Goal: Information Seeking & Learning: Learn about a topic

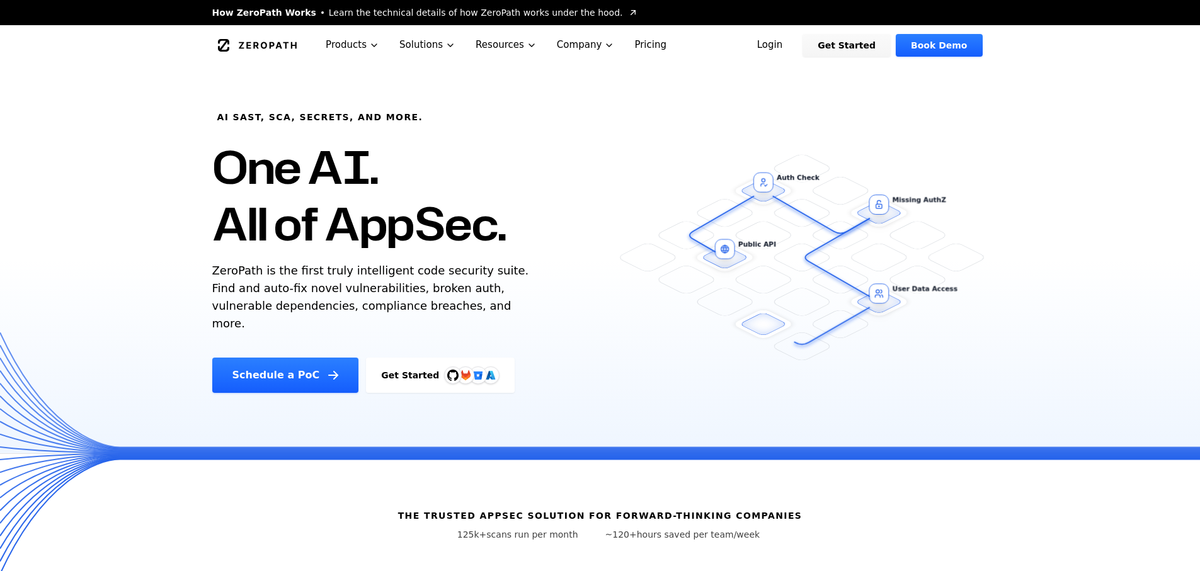
click at [765, 43] on link "Login" at bounding box center [770, 45] width 56 height 23
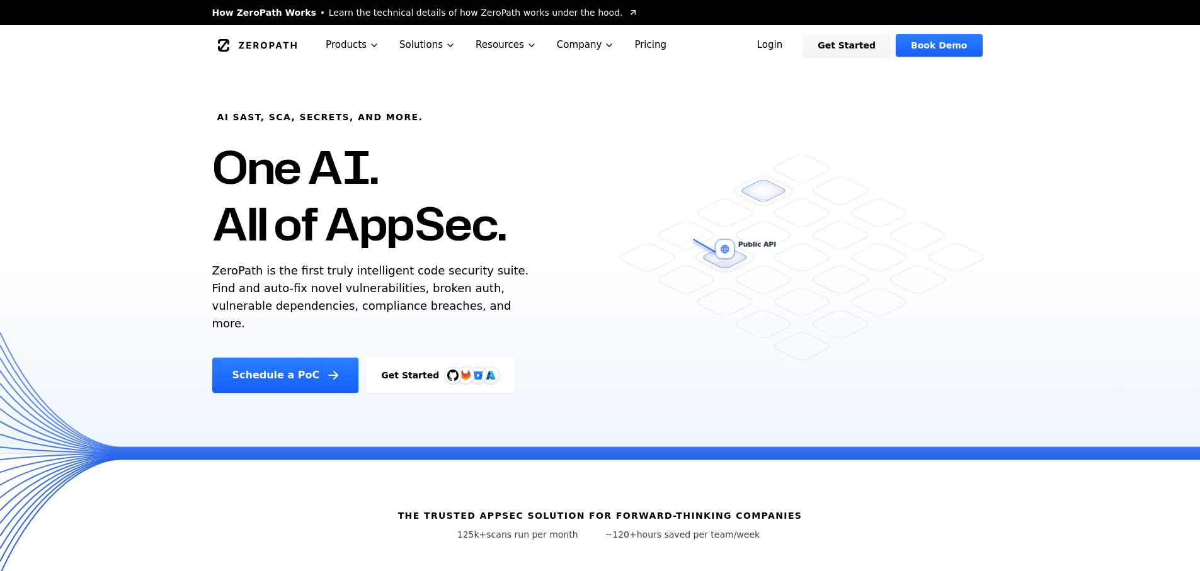
click at [791, 50] on link "Login" at bounding box center [770, 45] width 56 height 23
click at [798, 50] on link "Login" at bounding box center [770, 45] width 56 height 23
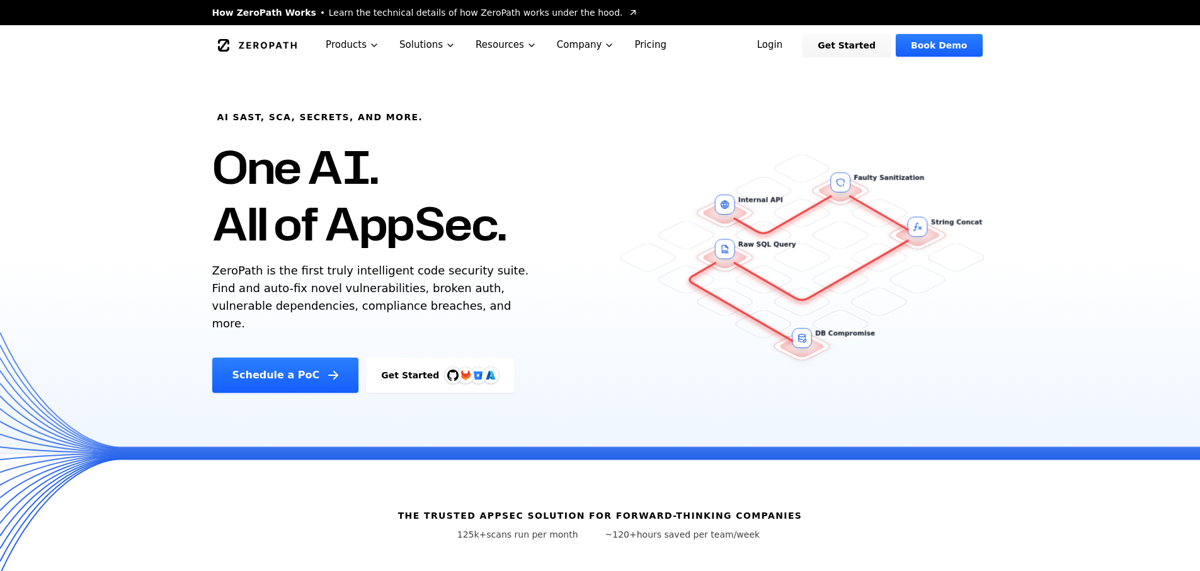
click at [779, 55] on link "Login" at bounding box center [770, 45] width 56 height 23
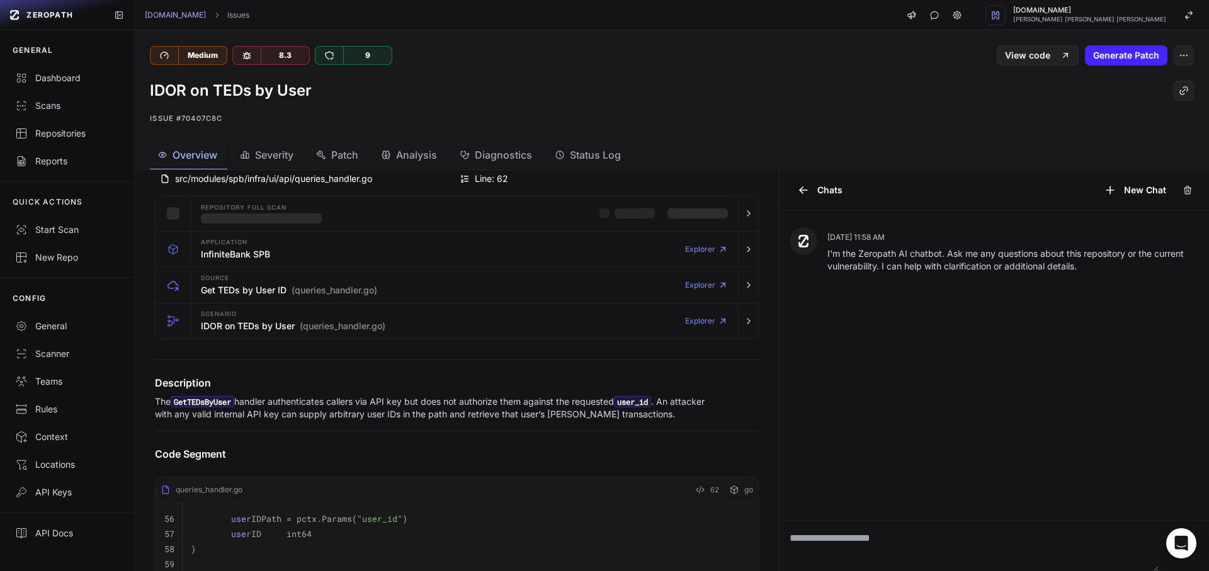
scroll to position [113, 0]
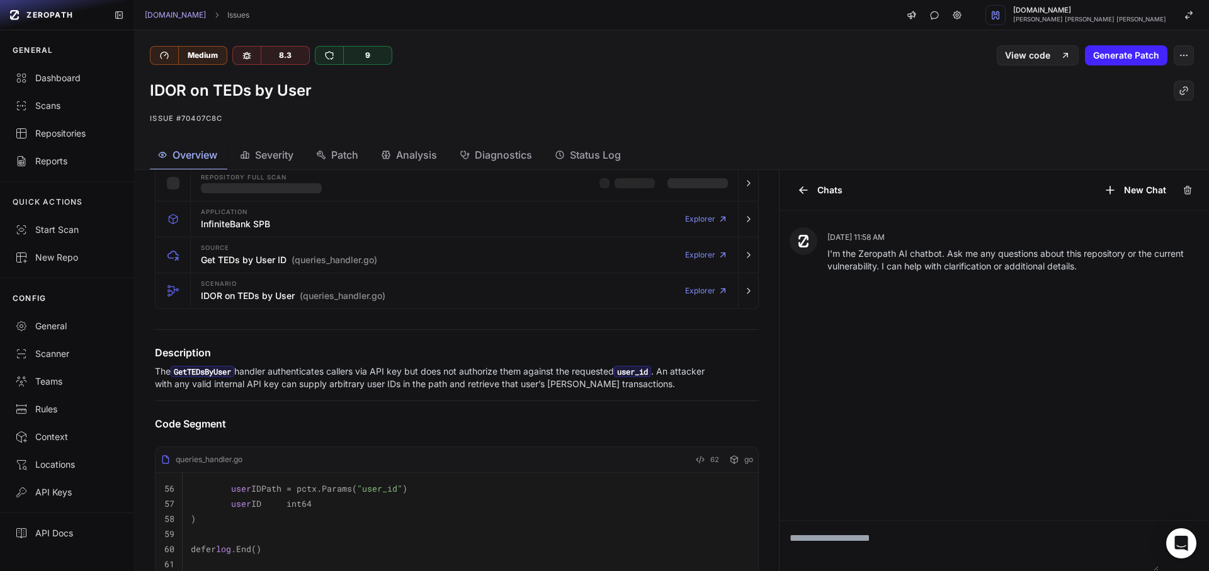
click at [212, 373] on code "GetTEDsByUser" at bounding box center [203, 371] width 64 height 11
copy code "GetTEDsByUser"
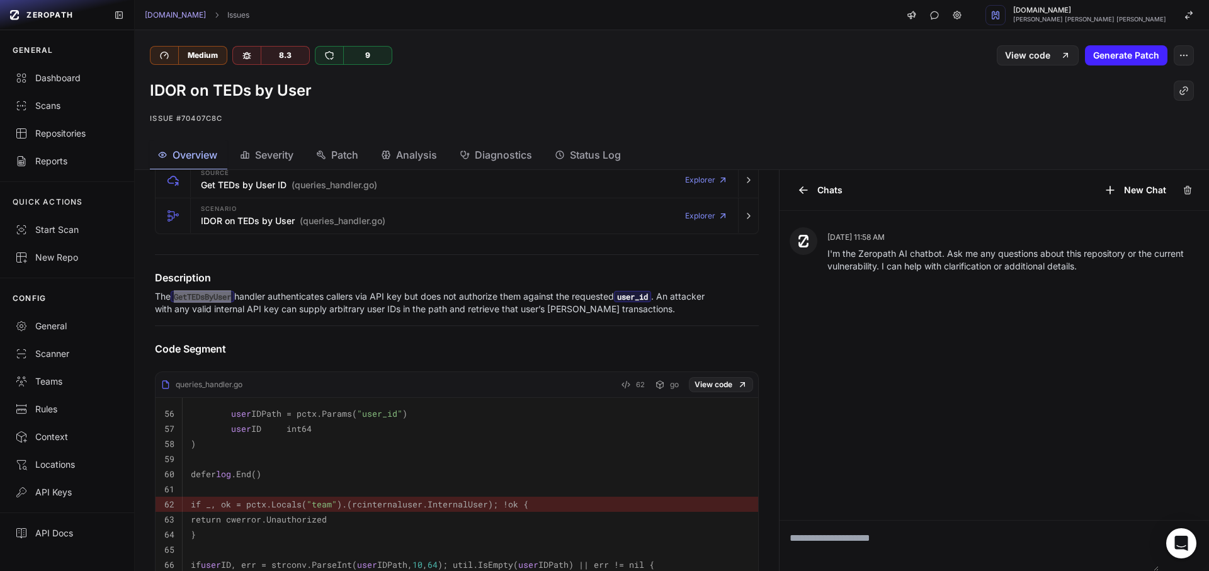
scroll to position [301, 0]
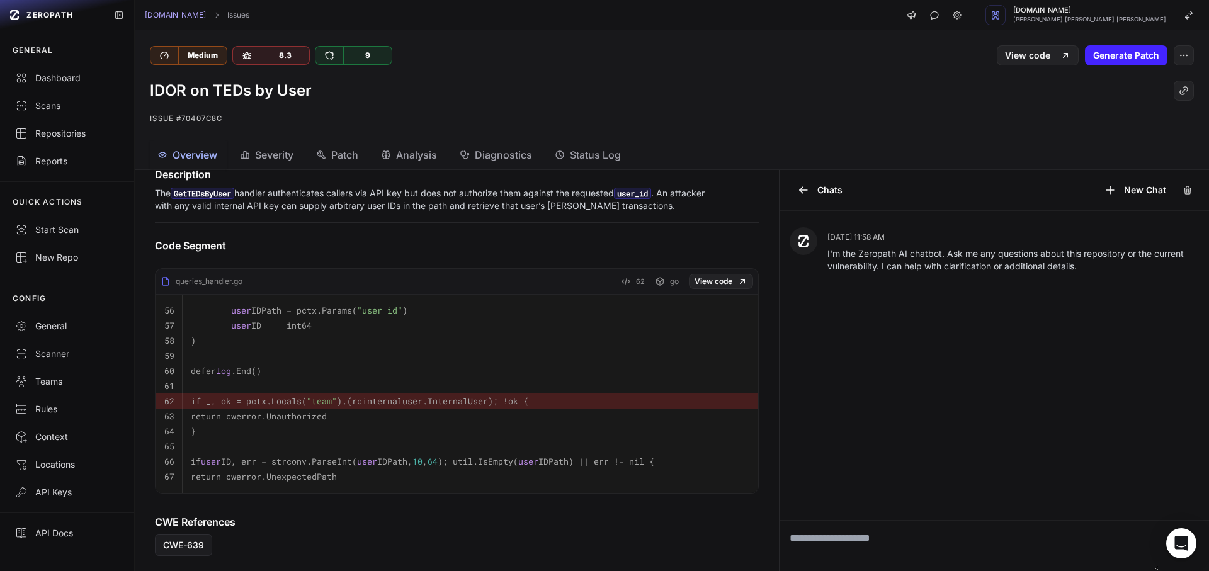
click at [413, 396] on code "if _, ok = pctx.Locals( "team" ).(rcinternaluser.InternalUser); !ok {" at bounding box center [360, 401] width 338 height 11
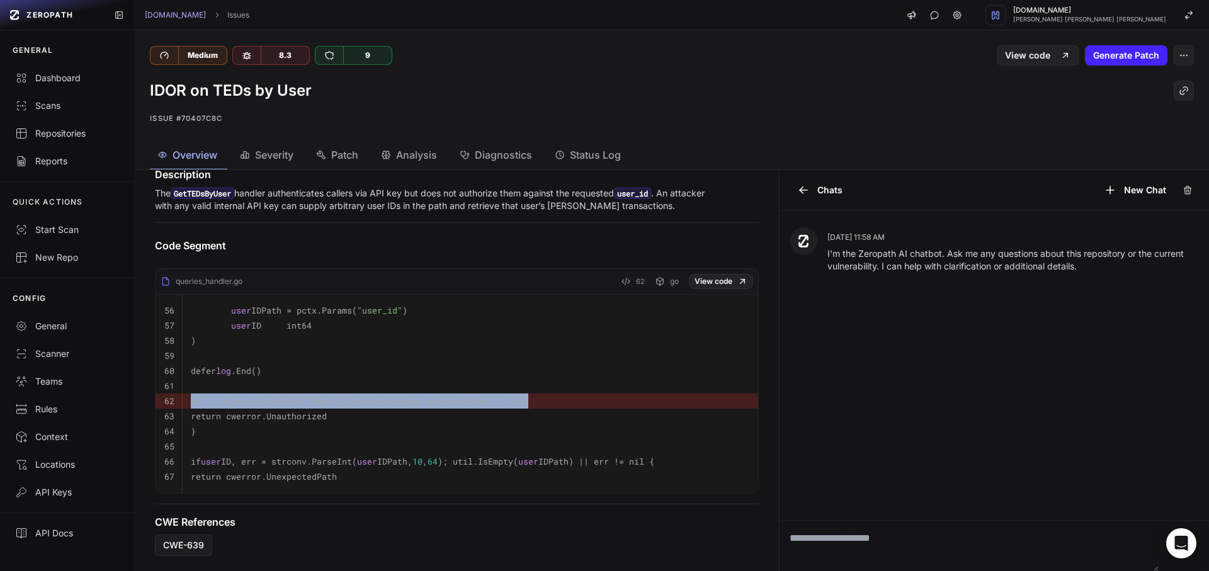
click at [413, 396] on code "if _, ok = pctx.Locals( "team" ).(rcinternaluser.InternalUser); !ok {" at bounding box center [360, 401] width 338 height 11
copy td "if _, ok = pctx.Locals( "team" ).(rcinternaluser.InternalUser); !ok {"
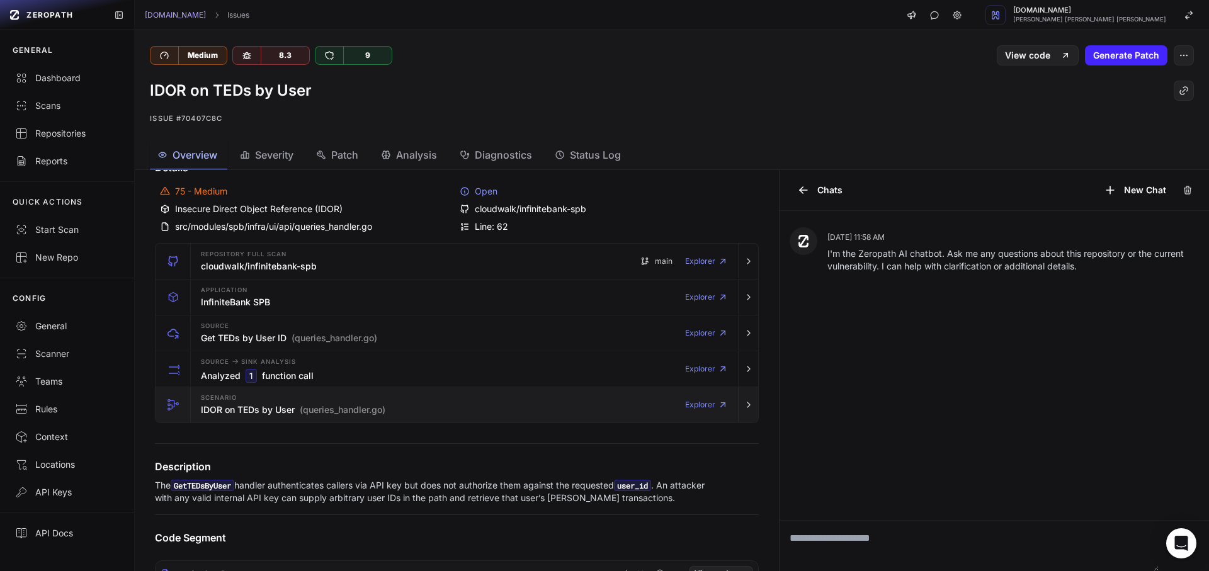
scroll to position [113, 0]
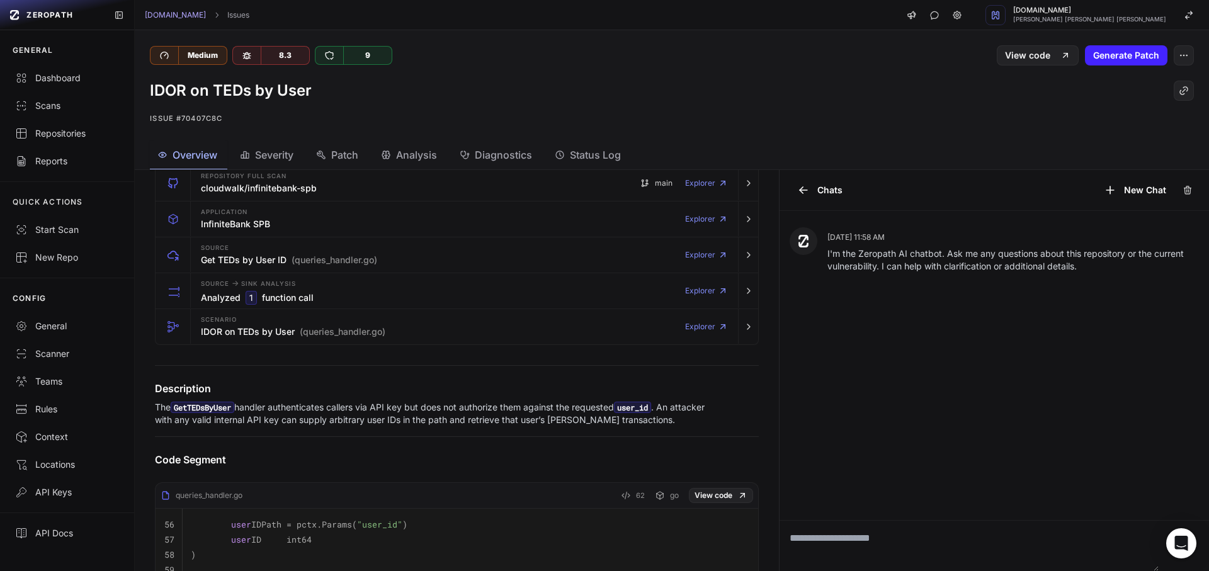
click at [295, 411] on p "The GetTEDsByUser handler authenticates callers via API key but does not author…" at bounding box center [437, 413] width 564 height 25
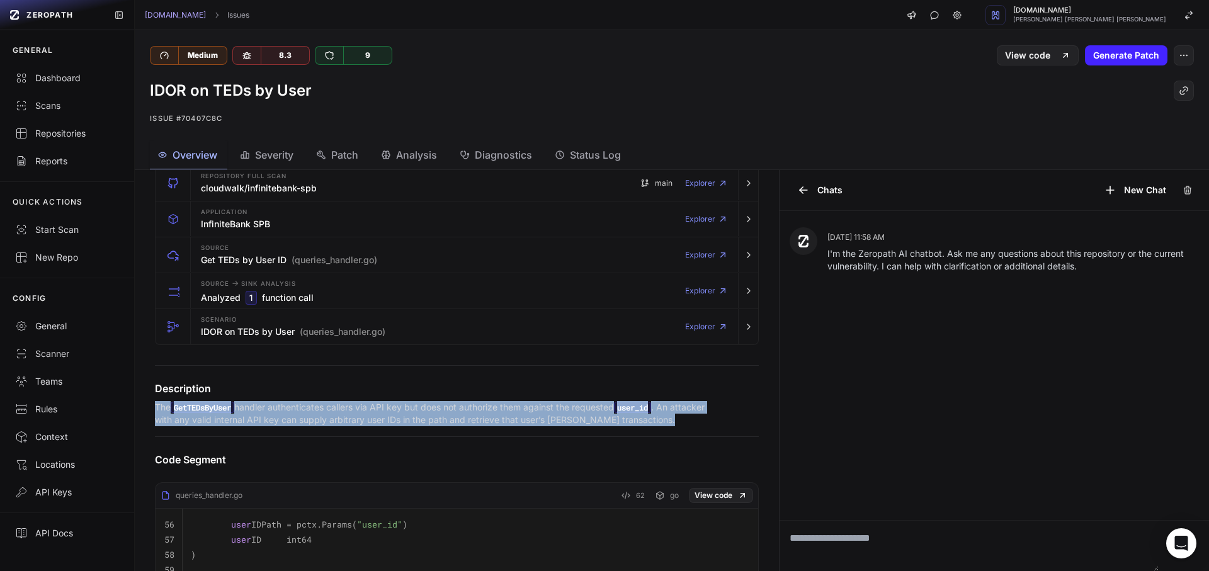
click at [295, 411] on p "The GetTEDsByUser handler authenticates callers via API key but does not author…" at bounding box center [437, 413] width 564 height 25
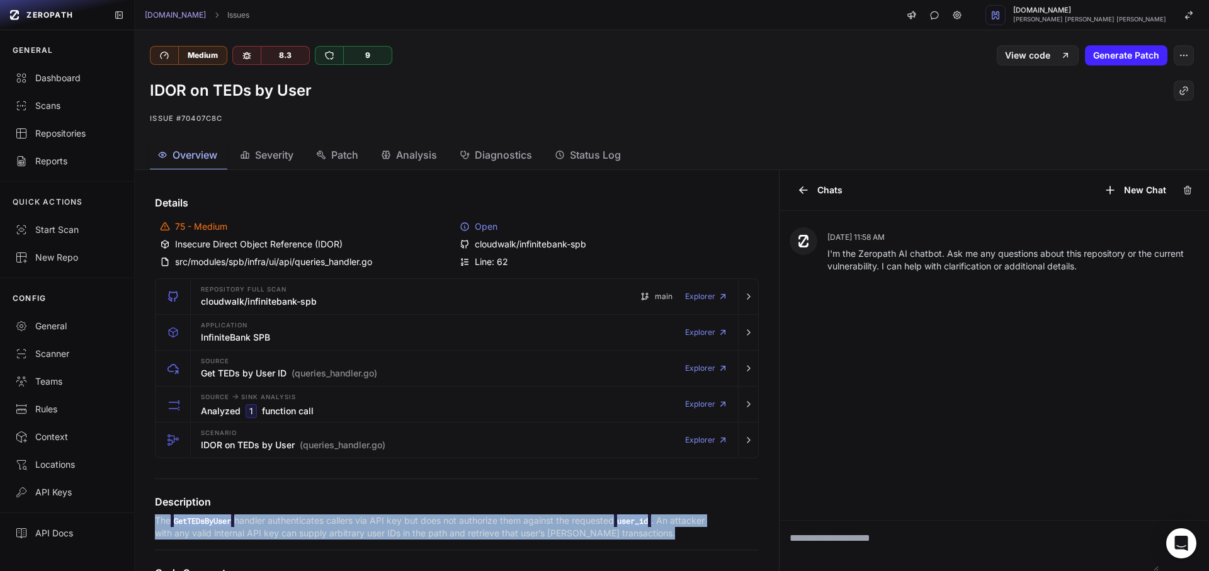
click at [287, 384] on div at bounding box center [287, 384] width 0 height 0
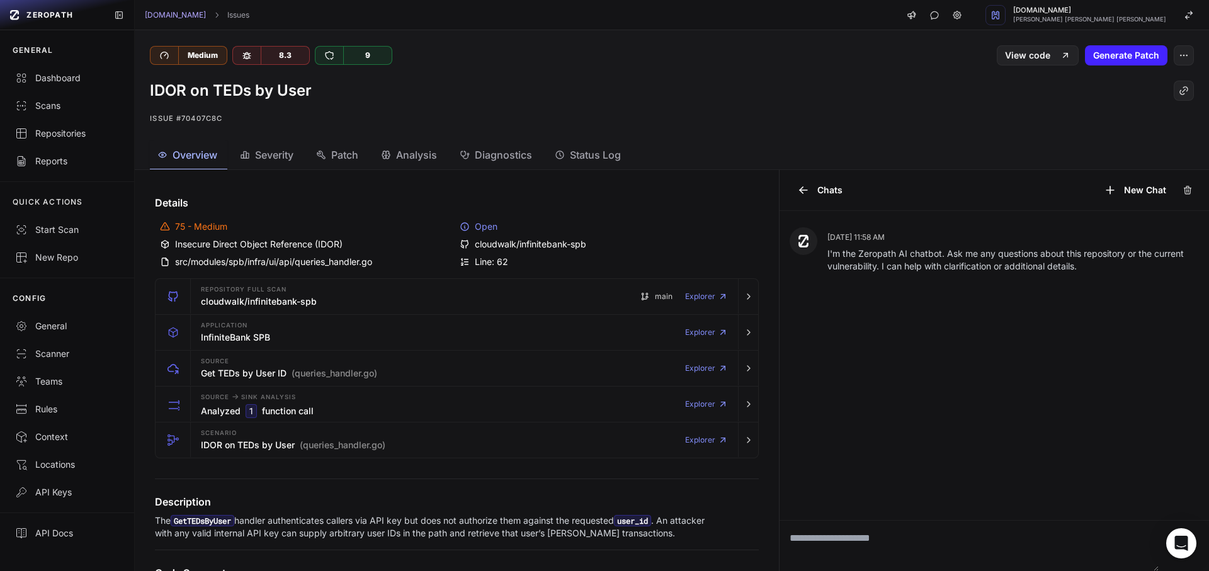
click at [665, 258] on div "Line: 62" at bounding box center [607, 262] width 294 height 13
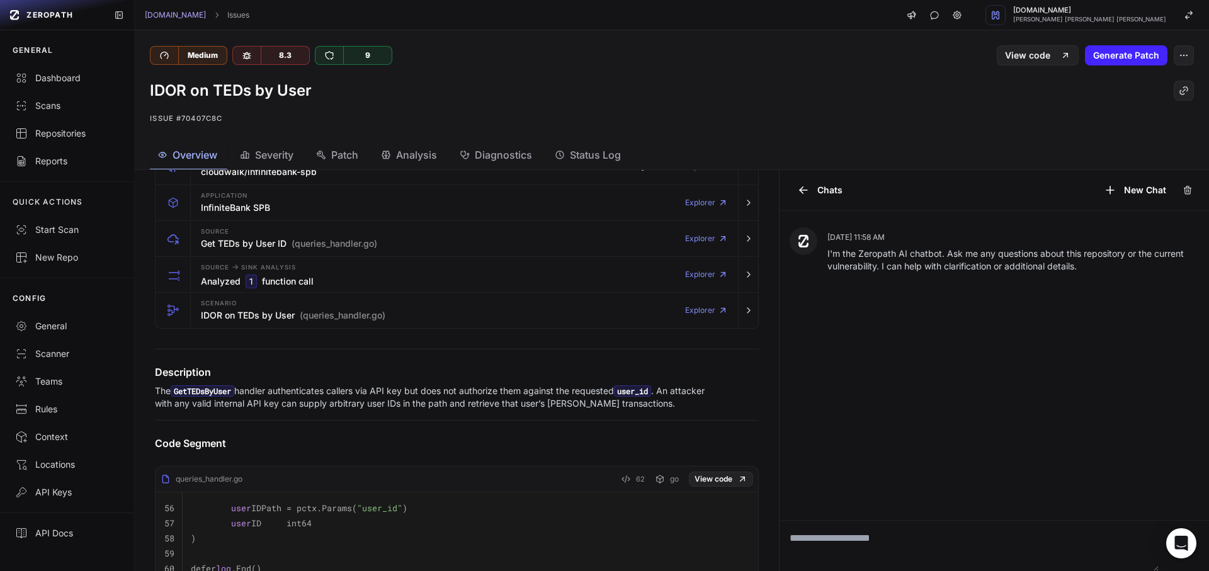
scroll to position [227, 0]
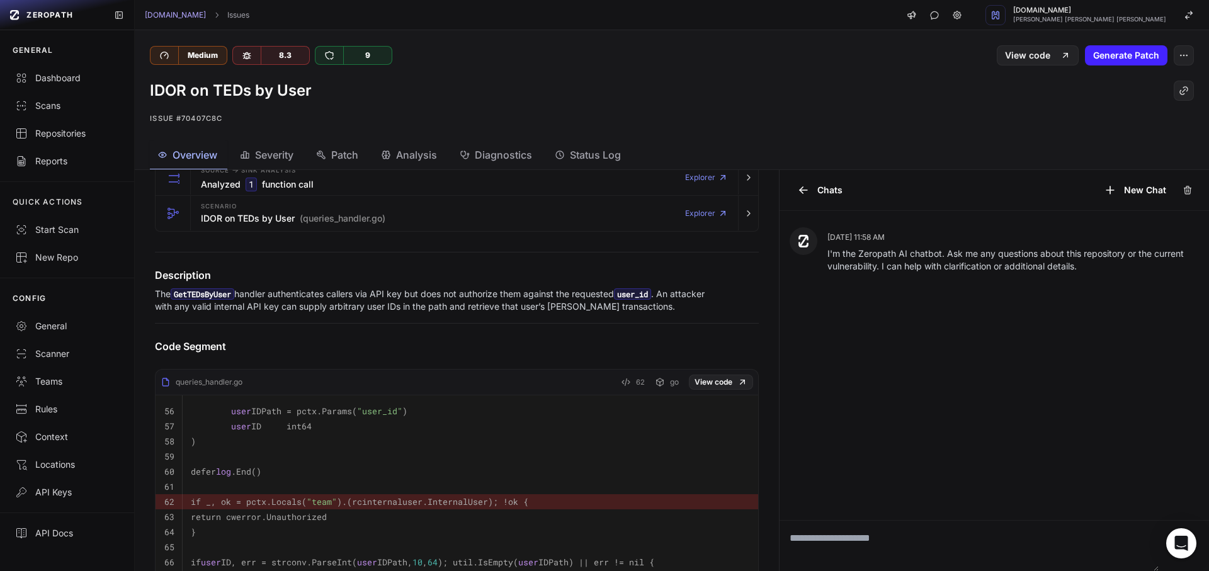
click at [430, 302] on p "The GetTEDsByUser handler authenticates callers via API key but does not author…" at bounding box center [437, 300] width 564 height 25
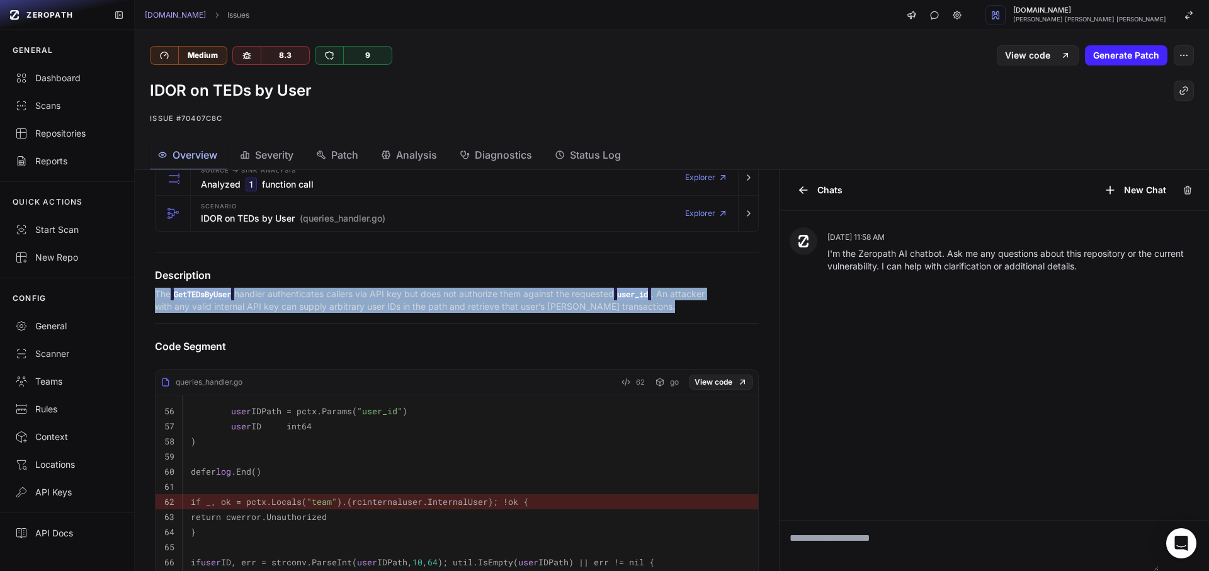
click at [430, 302] on p "The GetTEDsByUser handler authenticates callers via API key but does not author…" at bounding box center [437, 300] width 564 height 25
click at [421, 312] on div at bounding box center [421, 312] width 0 height 0
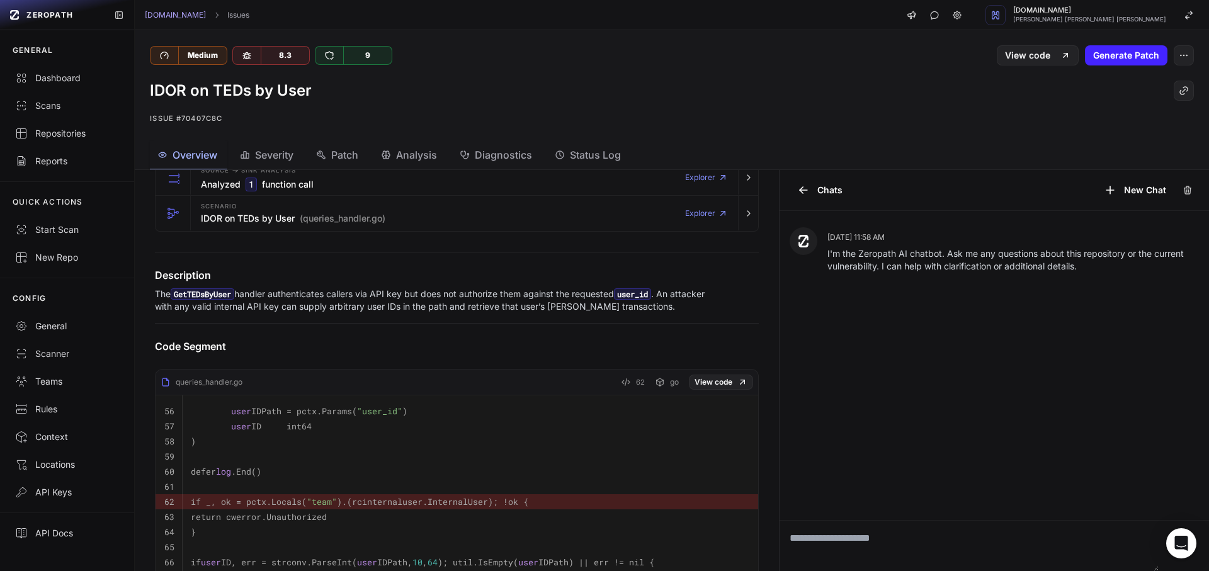
drag, startPoint x: 385, startPoint y: 204, endPoint x: 396, endPoint y: 203, distance: 10.7
click at [252, 0] on div at bounding box center [126, 0] width 252 height 0
drag, startPoint x: 449, startPoint y: 207, endPoint x: 426, endPoint y: 227, distance: 30.3
click at [252, 0] on div at bounding box center [126, 0] width 252 height 0
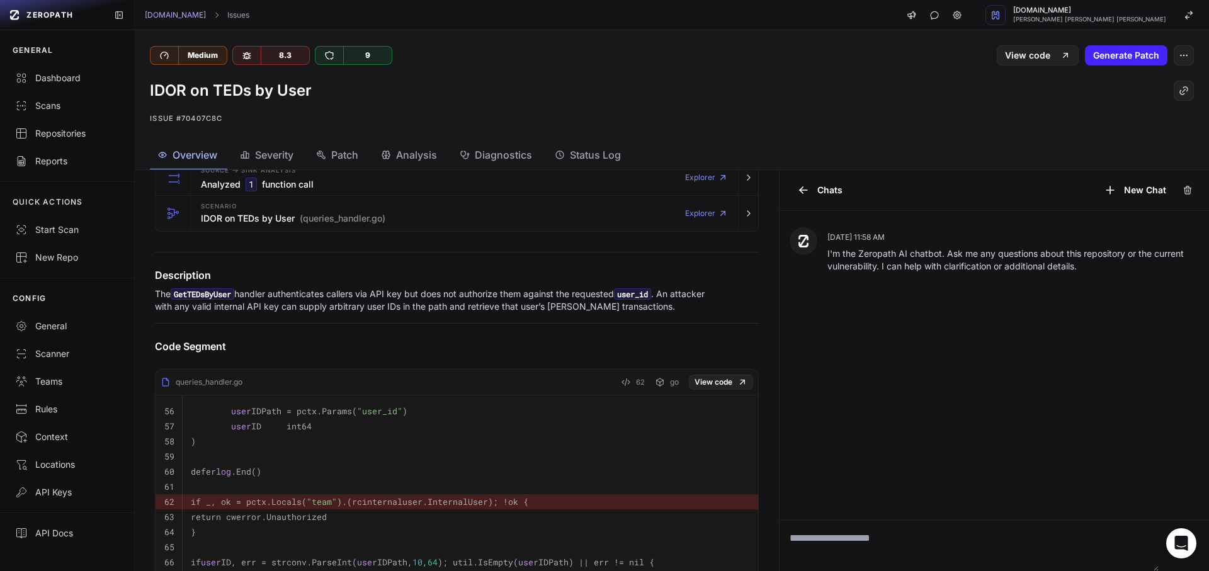
click at [511, 363] on div "Code Segment queries_handler.go 62 go View code 56 user IDPath = pctx.Params( "…" at bounding box center [457, 454] width 634 height 282
click at [451, 292] on p "The GetTEDsByUser handler authenticates callers via API key but does not author…" at bounding box center [437, 300] width 564 height 25
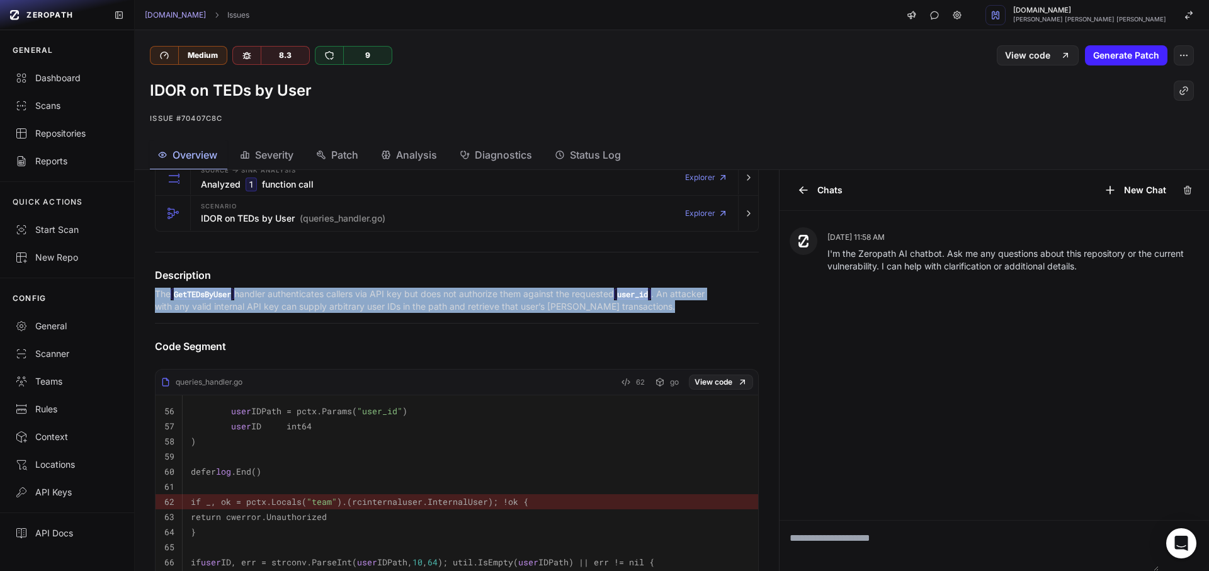
click at [451, 292] on p "The GetTEDsByUser handler authenticates callers via API key but does not author…" at bounding box center [437, 300] width 564 height 25
click at [443, 271] on div at bounding box center [443, 271] width 0 height 0
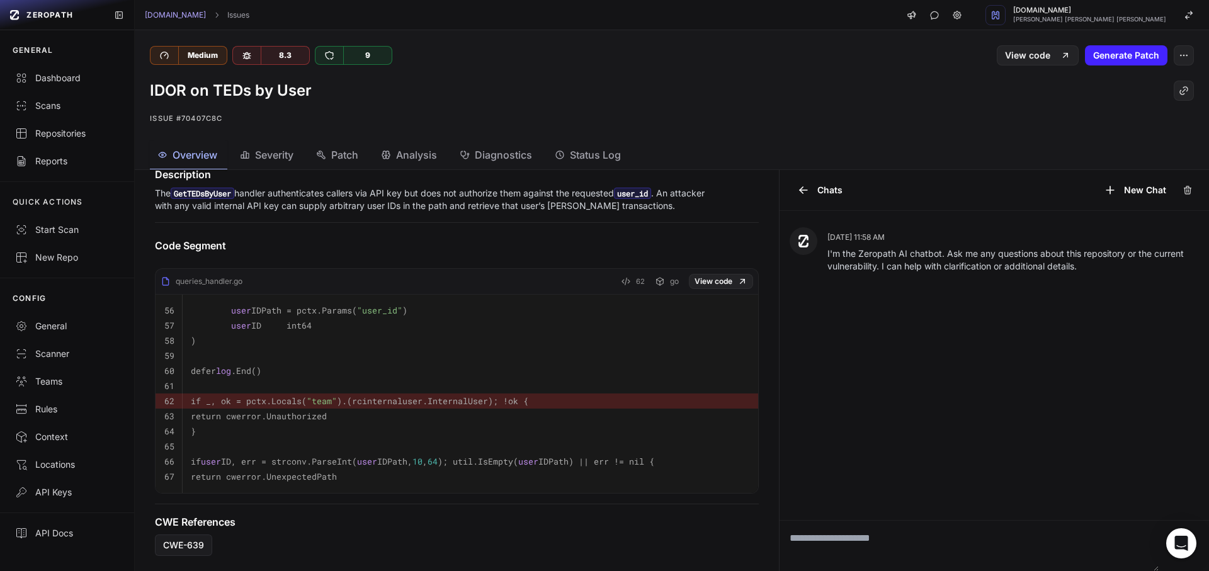
click at [609, 469] on pre "return cwerror.UnexpectedPath" at bounding box center [470, 476] width 559 height 15
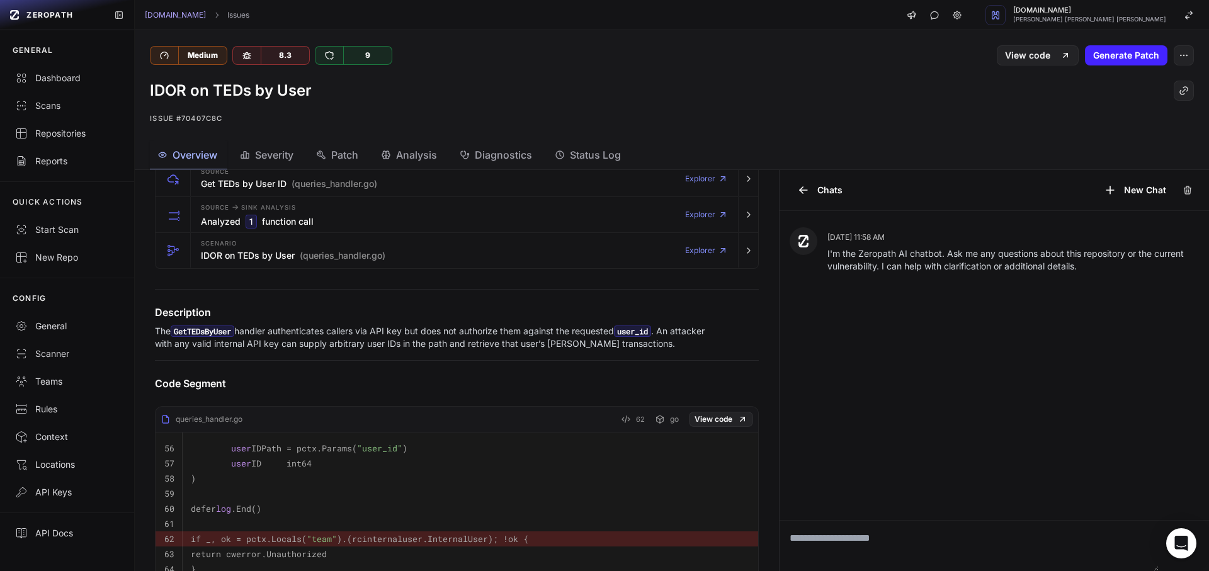
scroll to position [110, 0]
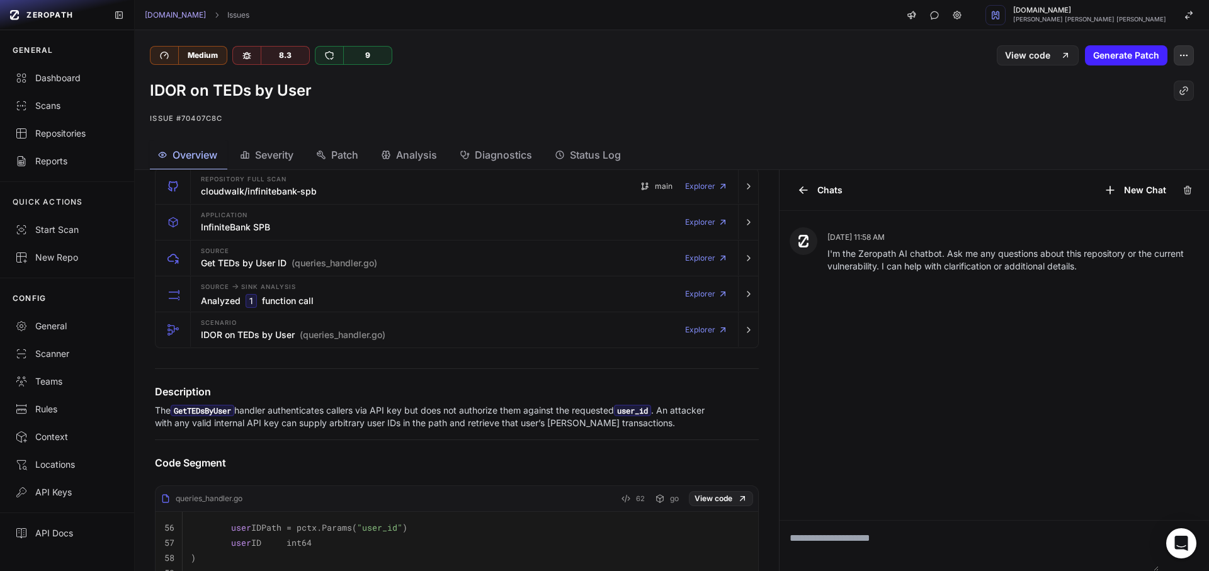
click at [1174, 47] on button "button" at bounding box center [1184, 55] width 20 height 20
click at [1090, 83] on div "False Positive" at bounding box center [1114, 86] width 135 height 30
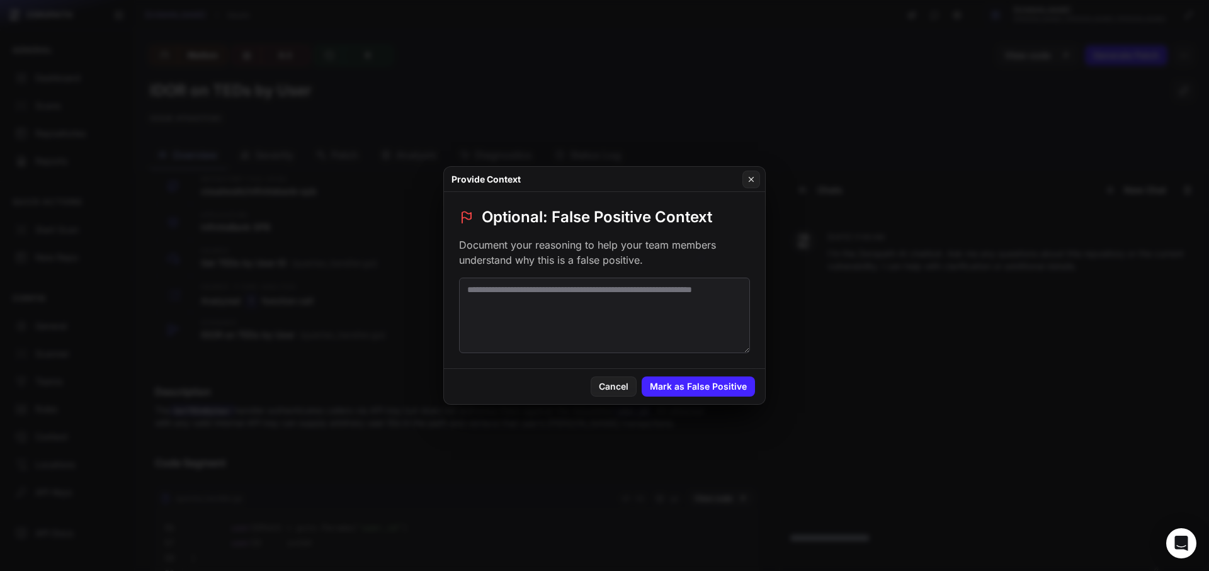
click at [551, 289] on textarea at bounding box center [604, 316] width 291 height 76
paste textarea "**********"
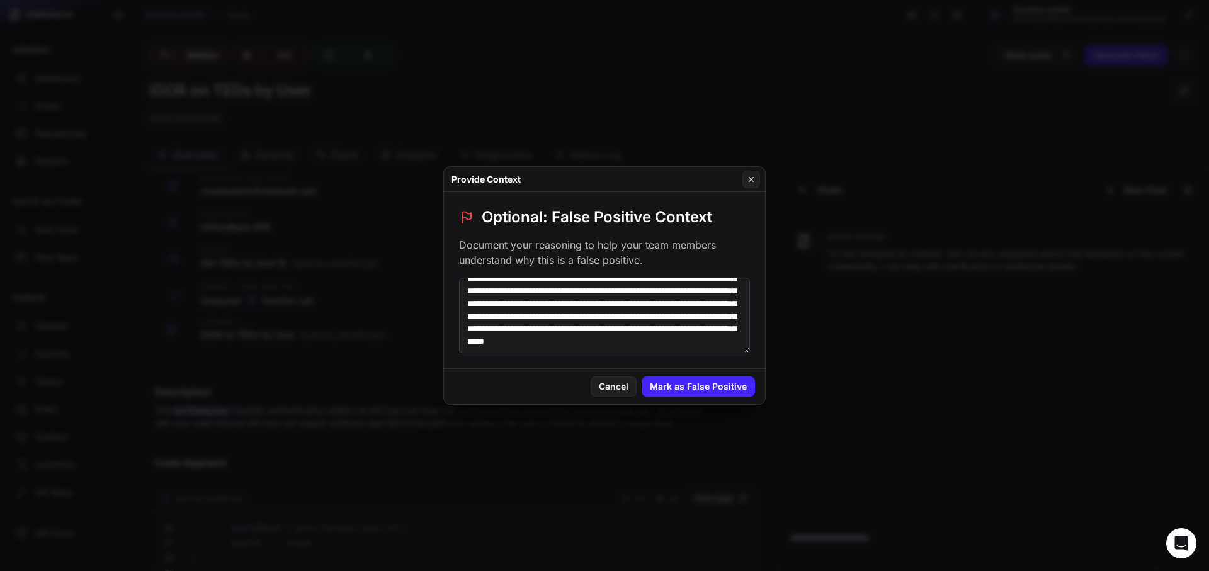
scroll to position [0, 0]
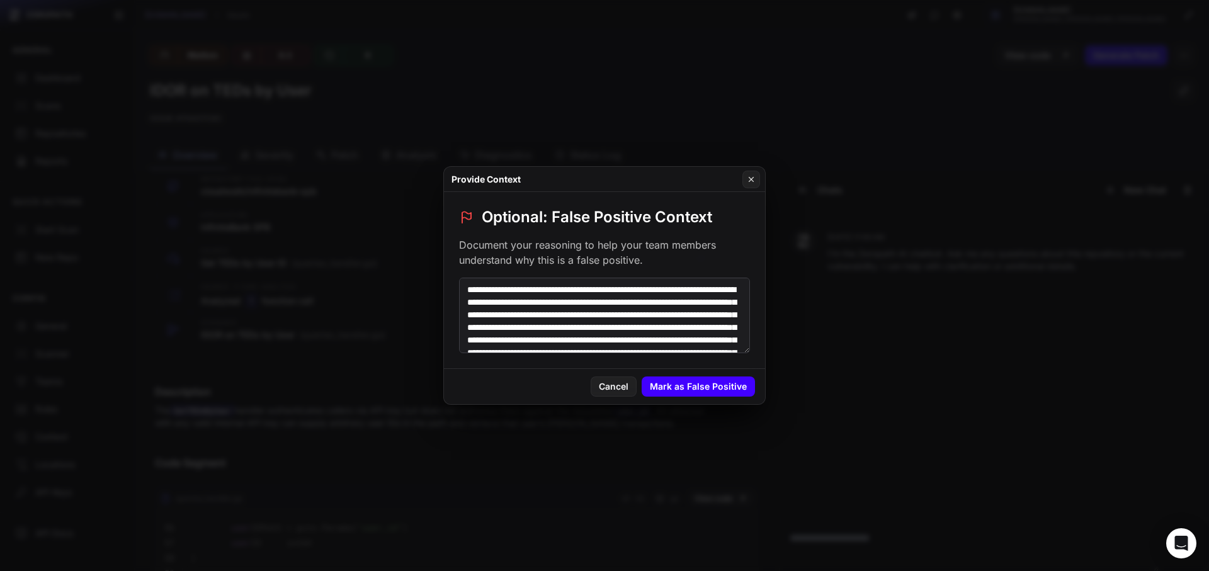
type textarea "**********"
click at [712, 391] on button "Mark as False Positive" at bounding box center [698, 387] width 113 height 20
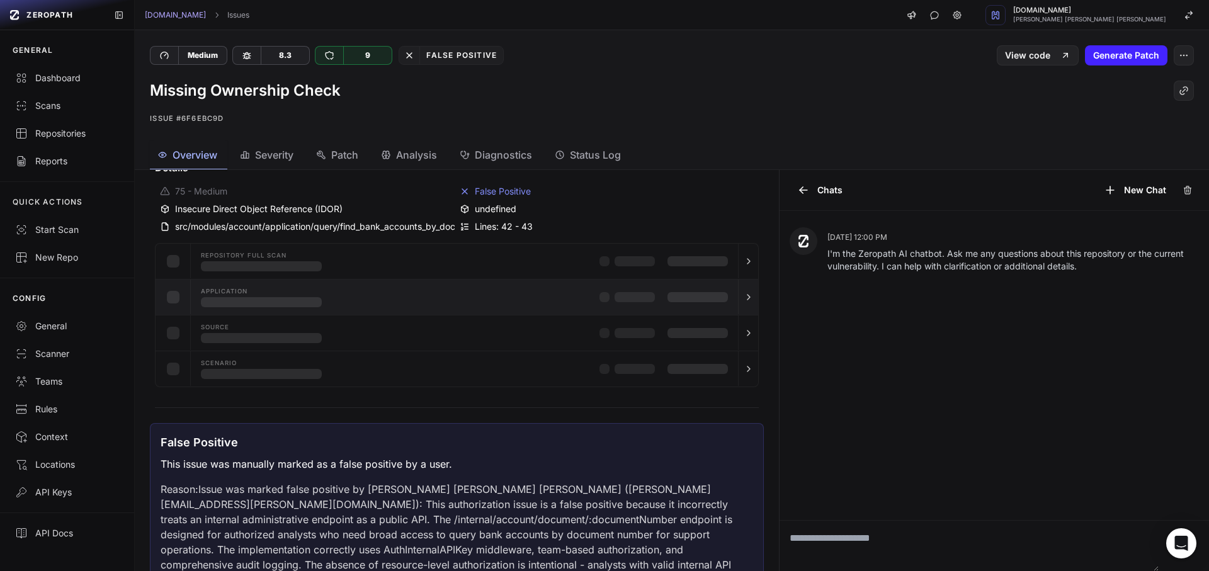
scroll to position [113, 0]
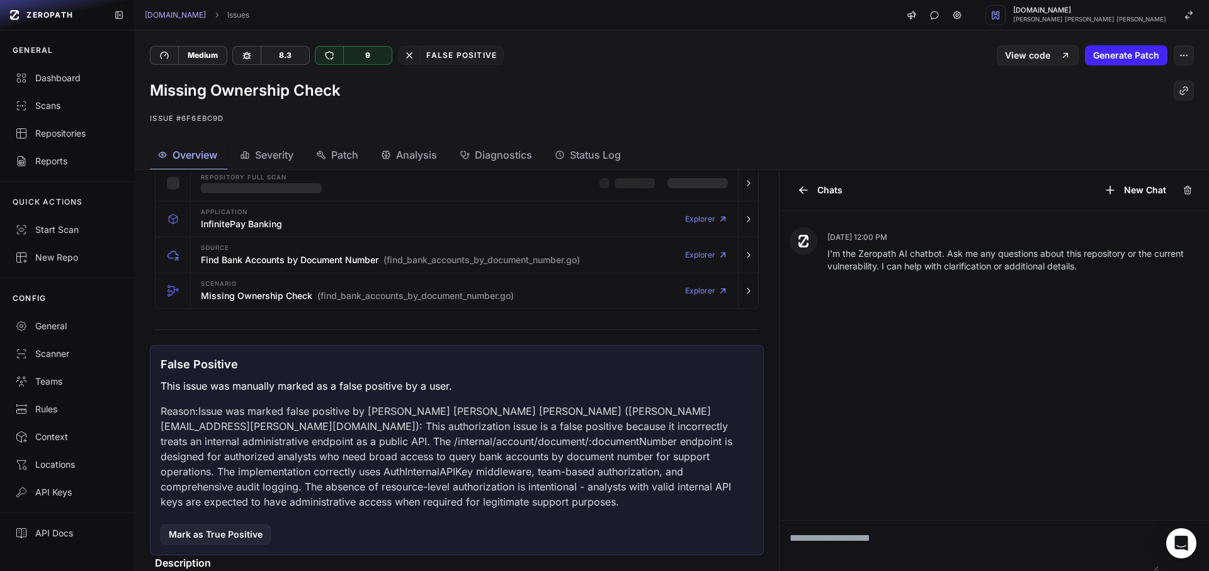
click at [667, 408] on p "Reason: Issue was marked false positive by Artur Matos Malcher de Sousa (artur.…" at bounding box center [457, 457] width 593 height 106
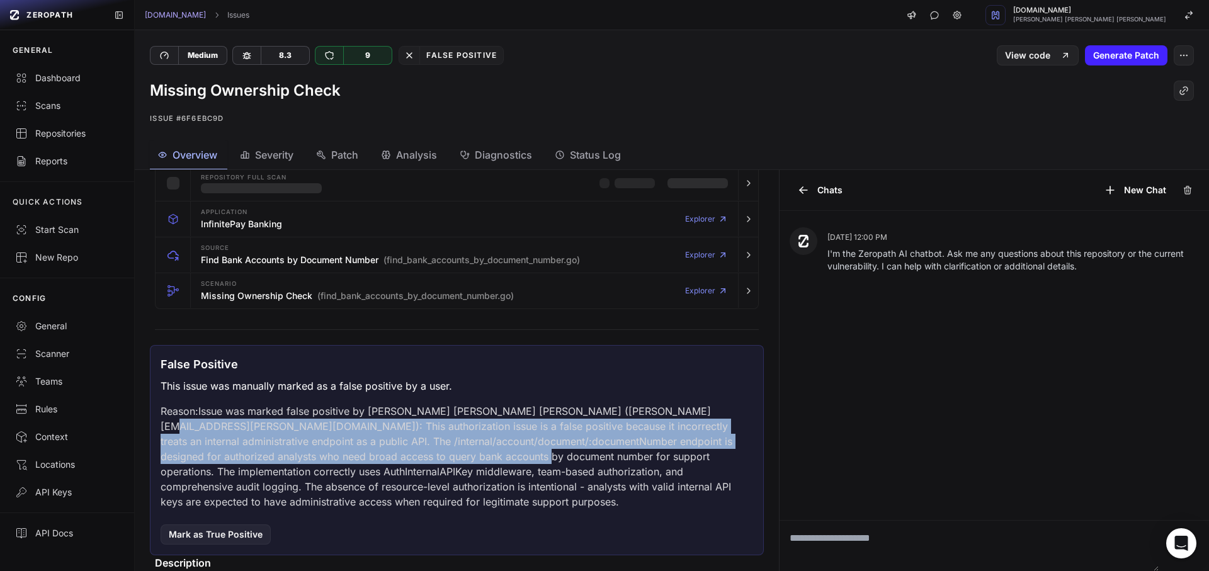
drag, startPoint x: 667, startPoint y: 408, endPoint x: 460, endPoint y: 452, distance: 211.3
click at [460, 452] on p "Reason: Issue was marked false positive by Artur Matos Malcher de Sousa (artur.…" at bounding box center [457, 457] width 593 height 106
copy p "This authorization issue is a false positive because it incorrectly treats an i…"
click at [670, 413] on p "Reason: Issue was marked false positive by Artur Matos Malcher de Sousa (artur.…" at bounding box center [457, 457] width 593 height 106
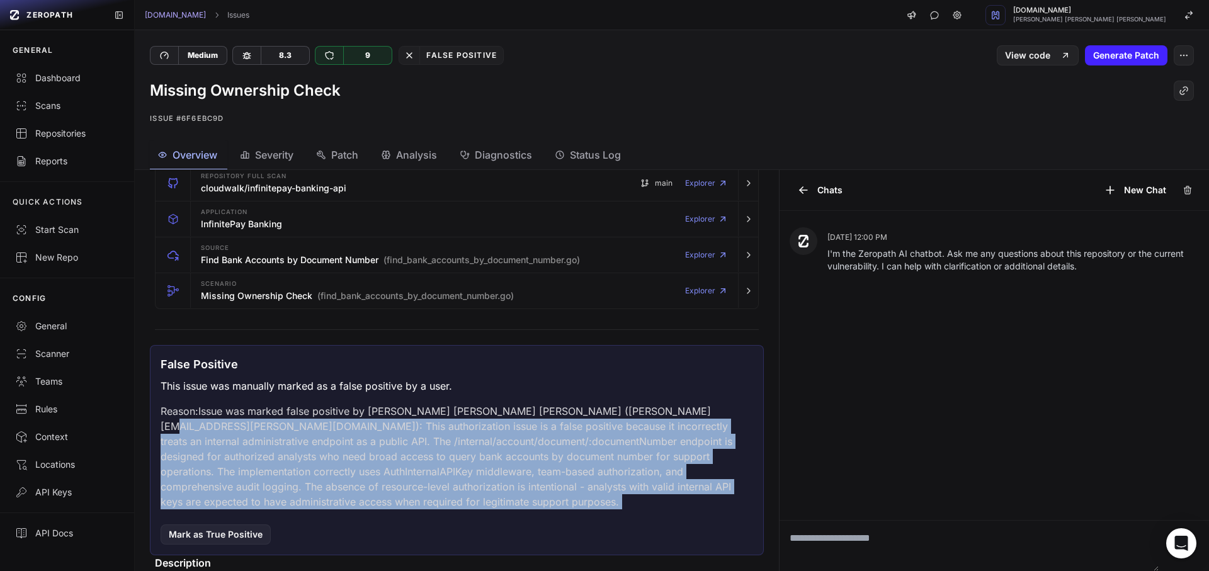
drag, startPoint x: 670, startPoint y: 413, endPoint x: 438, endPoint y: 510, distance: 251.3
click at [438, 510] on div "False Positive This issue was manually marked as a false positive by a user. Re…" at bounding box center [457, 450] width 614 height 210
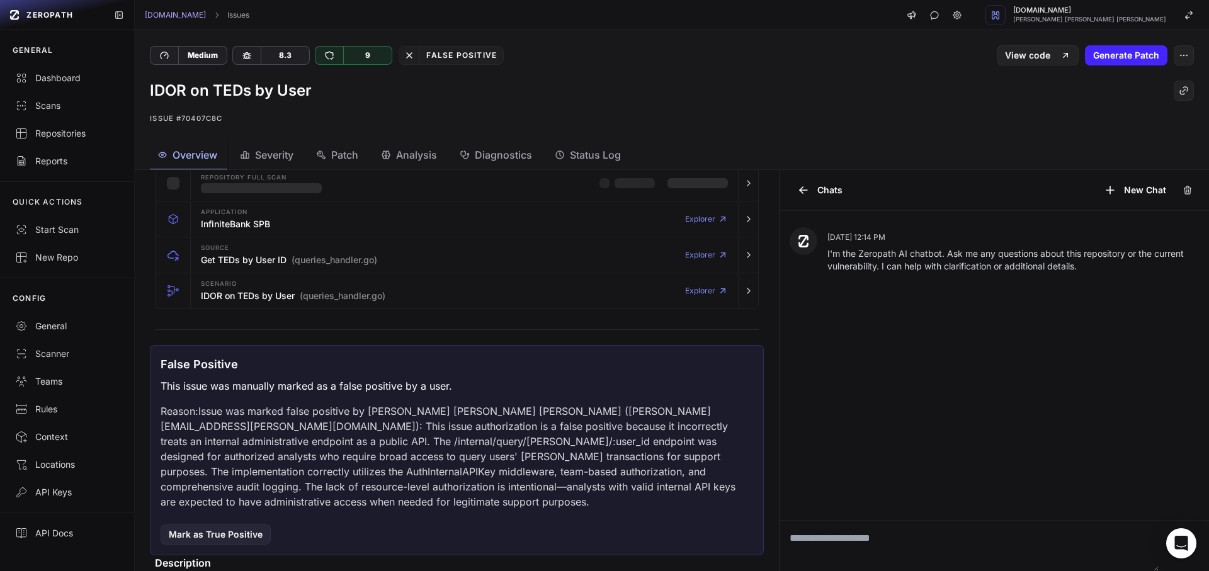
scroll to position [454, 0]
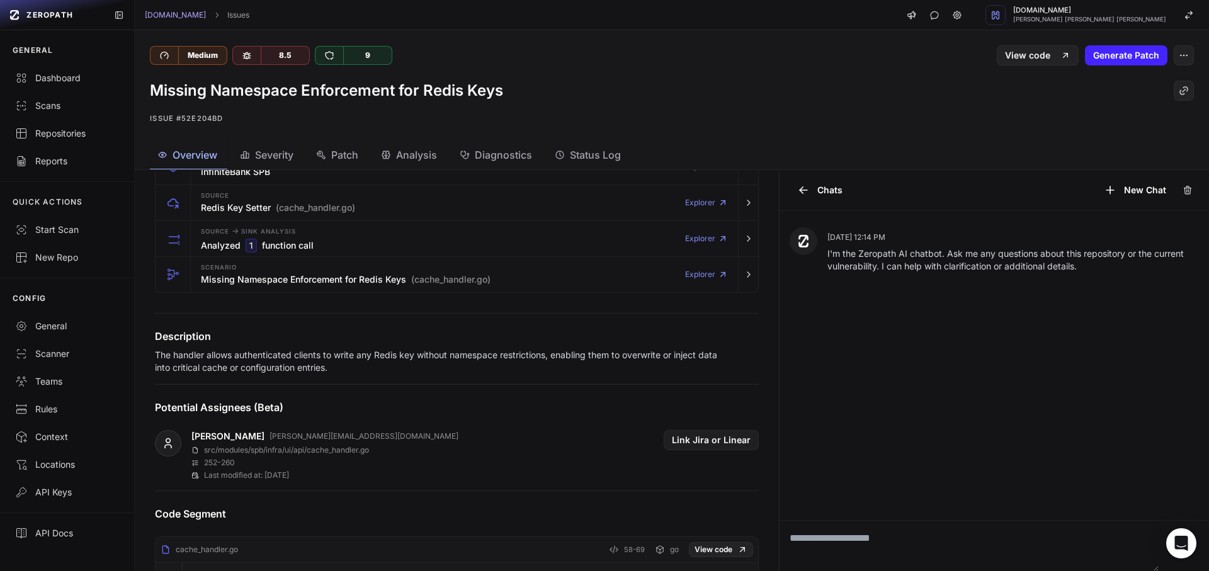
scroll to position [227, 0]
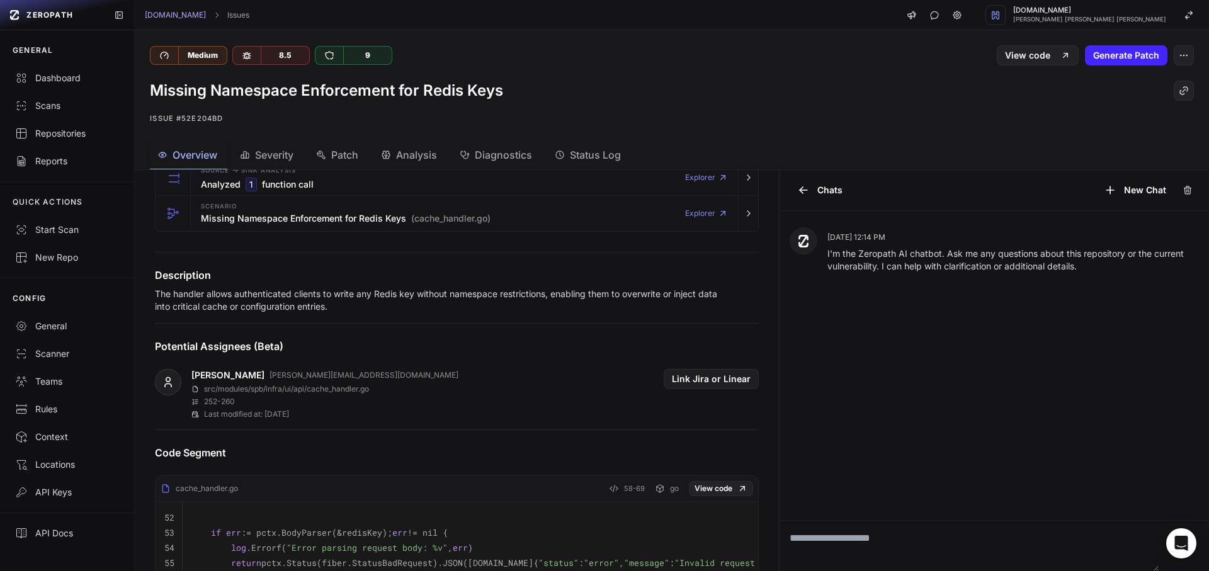
click at [268, 300] on p "The handler allows authenticated clients to write any Redis key without namespa…" at bounding box center [437, 300] width 564 height 25
click at [260, 300] on div at bounding box center [260, 300] width 0 height 0
click at [366, 289] on p "The handler allows authenticated clients to write any Redis key without namespa…" at bounding box center [437, 300] width 564 height 25
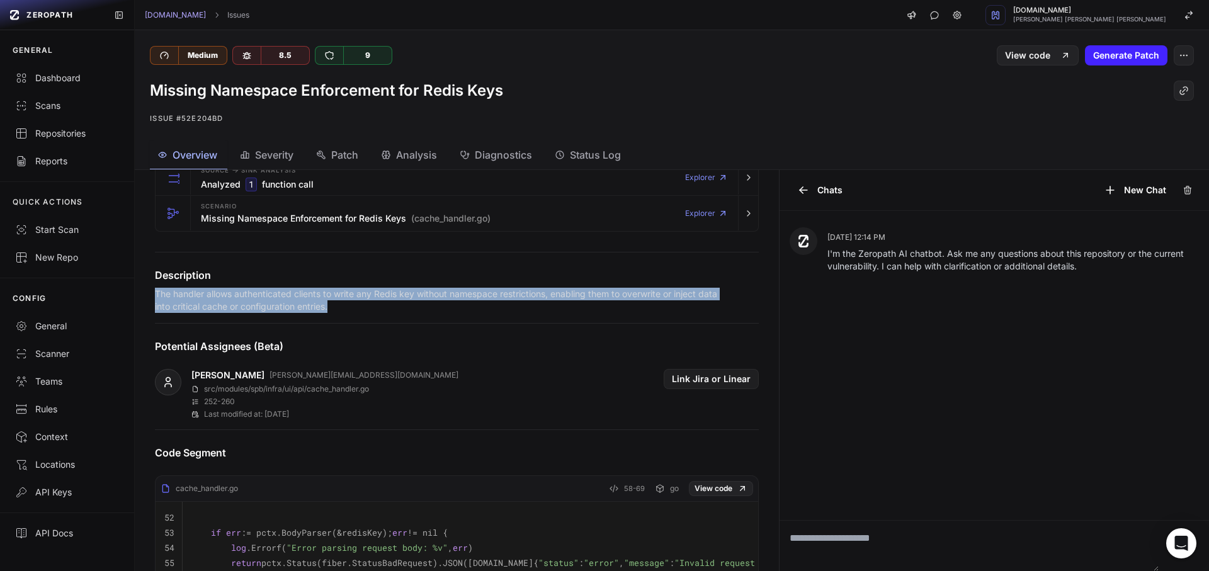
click at [366, 289] on p "The handler allows authenticated clients to write any Redis key without namespa…" at bounding box center [437, 300] width 564 height 25
click at [358, 271] on div at bounding box center [358, 271] width 0 height 0
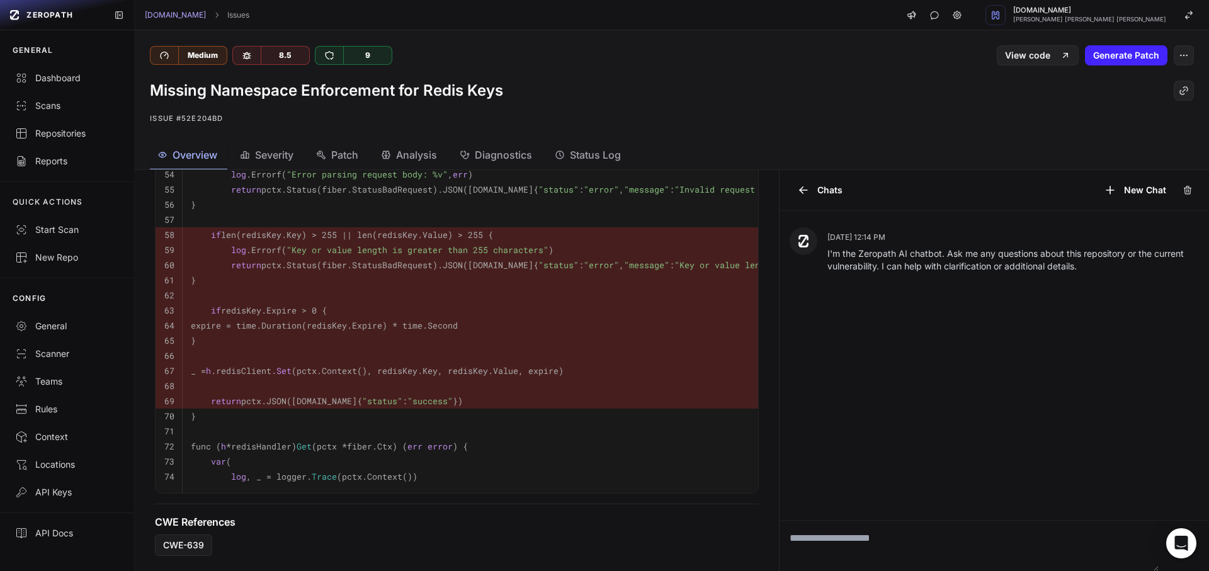
scroll to position [392, 0]
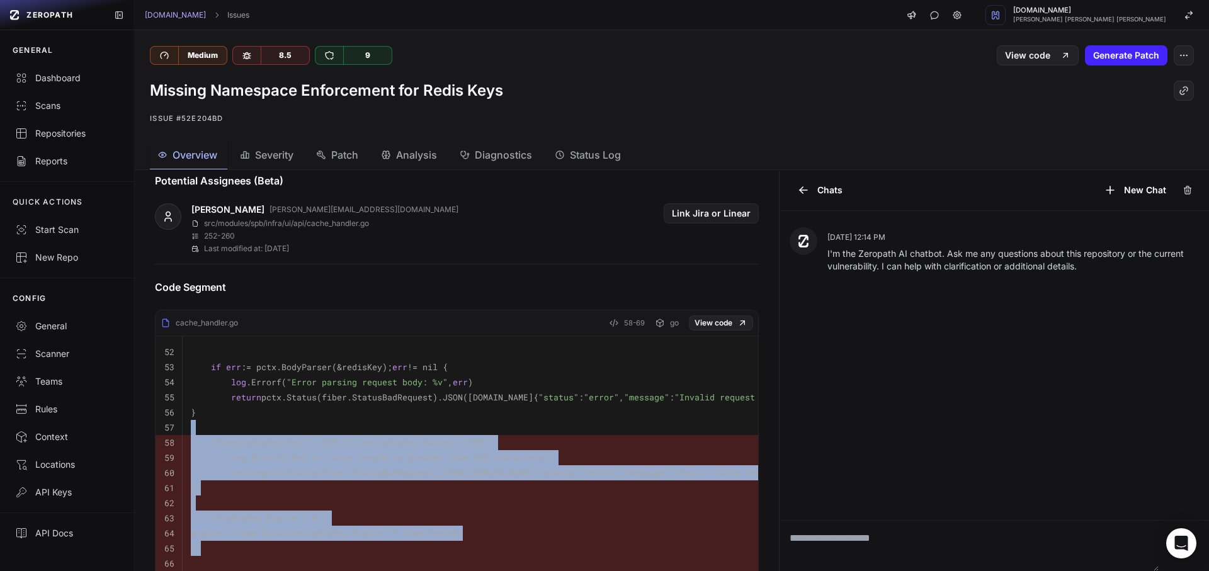
drag, startPoint x: 351, startPoint y: 453, endPoint x: 348, endPoint y: 566, distance: 113.4
click at [348, 566] on tbody "52 53 if err := pctx.BodyParser(&redisKey); err != nil { 54 log .Errorf( "Error…" at bounding box center [555, 518] width 799 height 365
click at [372, 469] on code "return pctx.Status(fiber.StatusBadRequest).JSON(fiber.Map{ "status" : "error" ,…" at bounding box center [569, 472] width 756 height 11
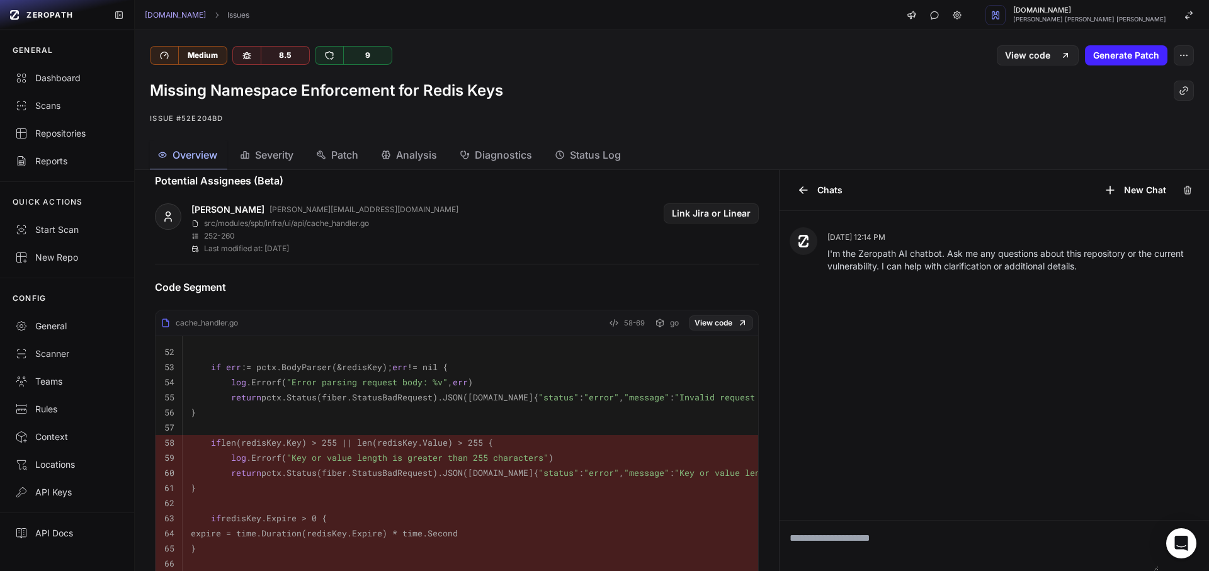
click at [213, 440] on span "if" at bounding box center [216, 442] width 10 height 11
copy td "if len(redisKey.Key) > 255 || len(redisKey.Value) > 255 {"
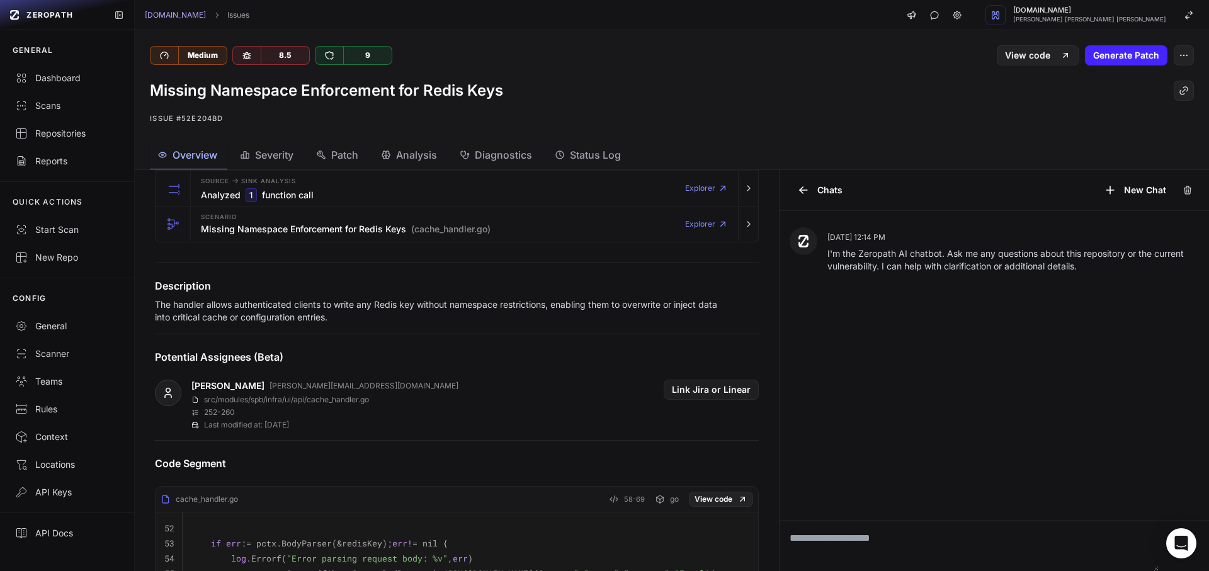
scroll to position [340, 0]
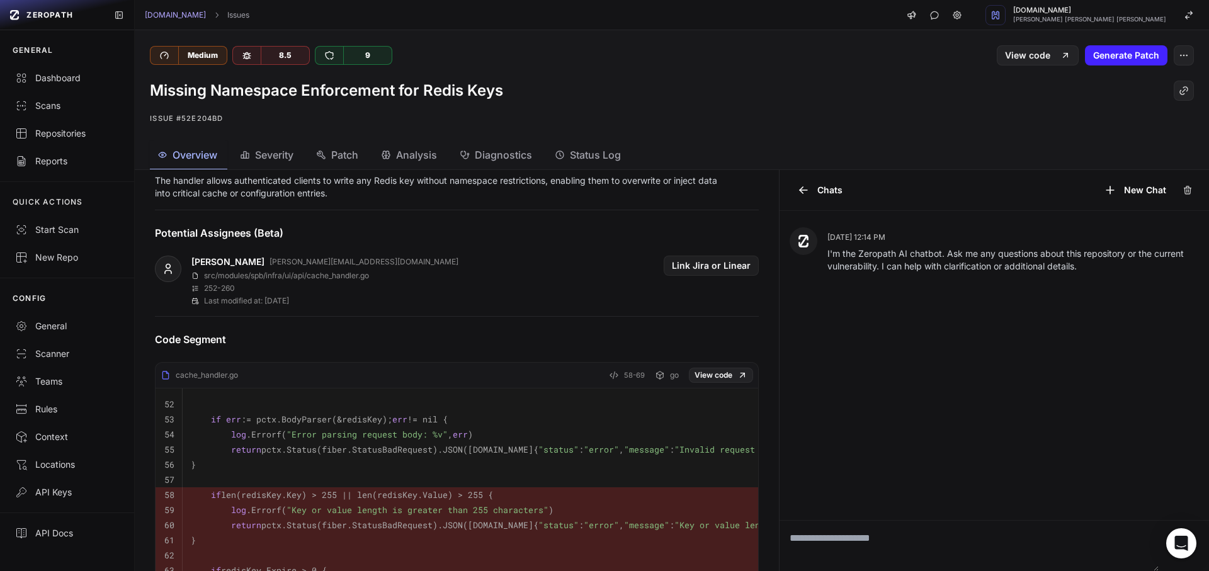
click at [193, 183] on p "The handler allows authenticated clients to write any Redis key without namespa…" at bounding box center [437, 186] width 564 height 25
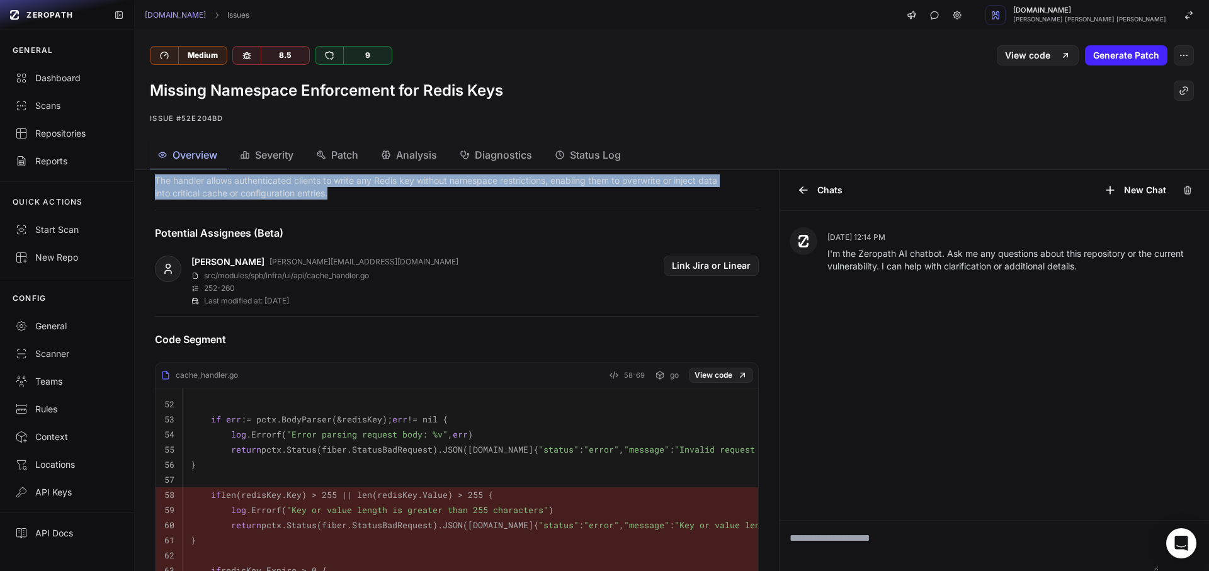
click at [193, 183] on p "The handler allows authenticated clients to write any Redis key without namespa…" at bounding box center [437, 186] width 564 height 25
copy div "The handler allows authenticated clients to write any Redis key without namespa…"
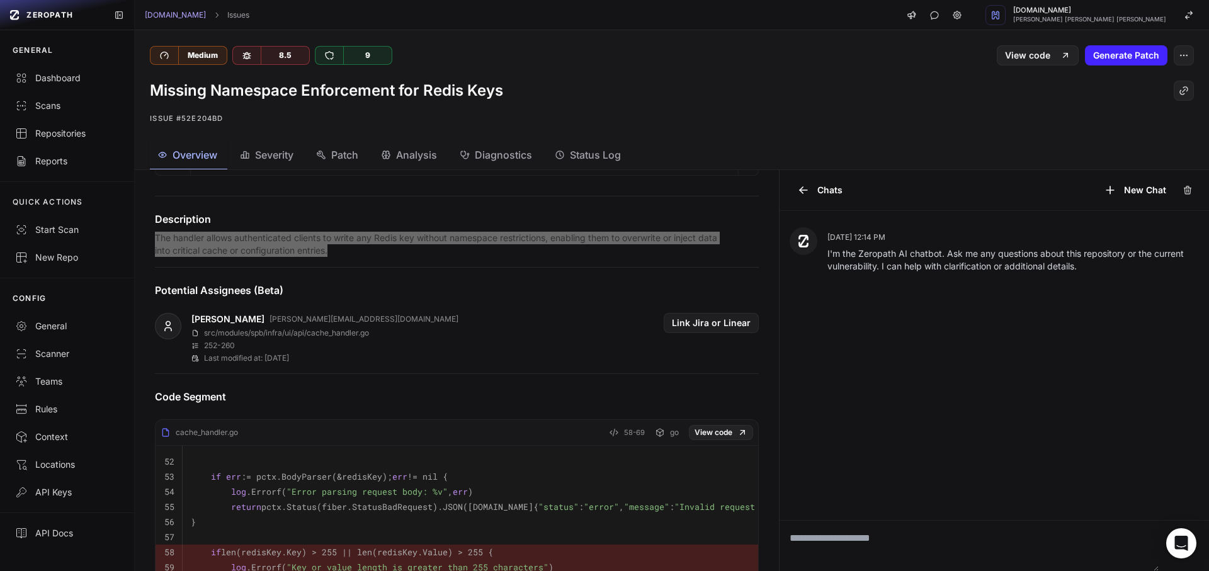
scroll to position [166, 0]
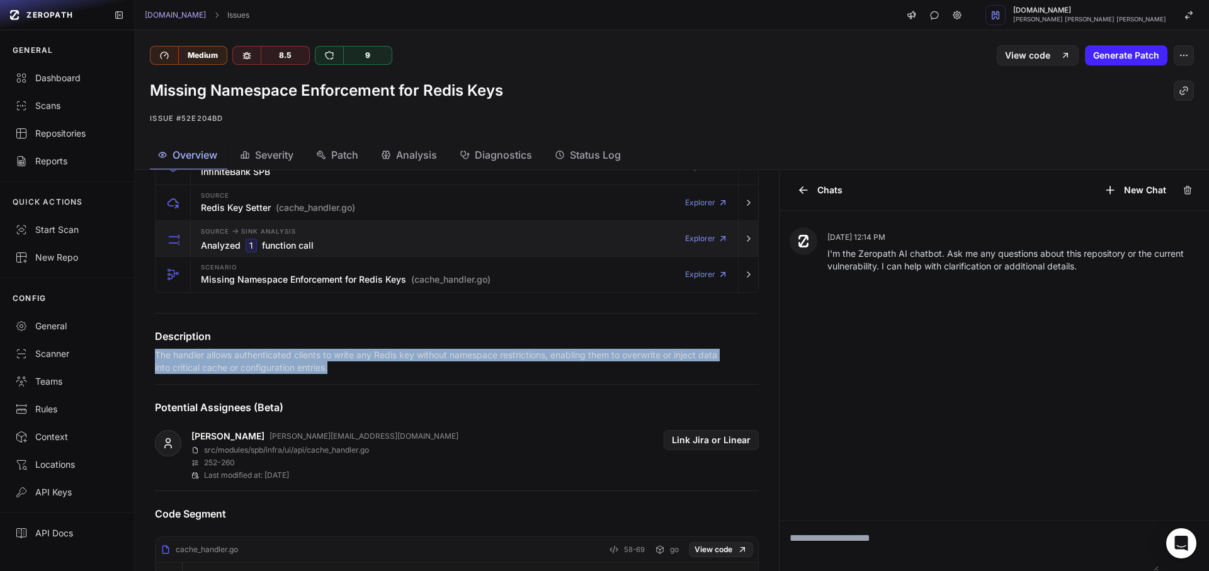
click at [263, 237] on div "Source -> Sink Analysis Analyzed 1 function call" at bounding box center [257, 238] width 113 height 25
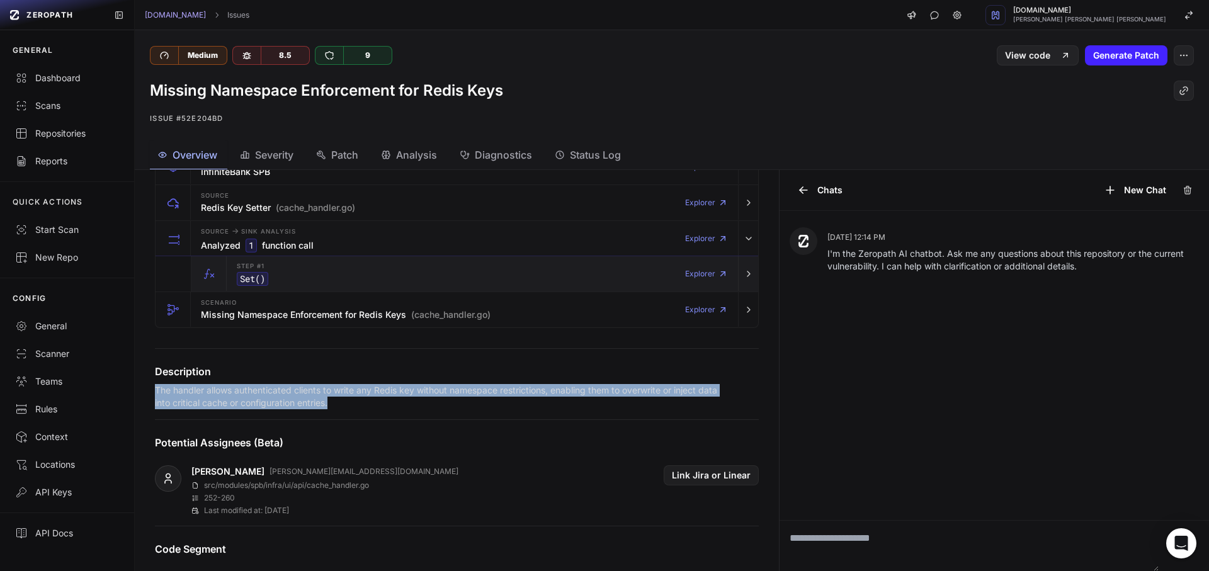
click at [264, 283] on code "Set ()" at bounding box center [252, 279] width 31 height 14
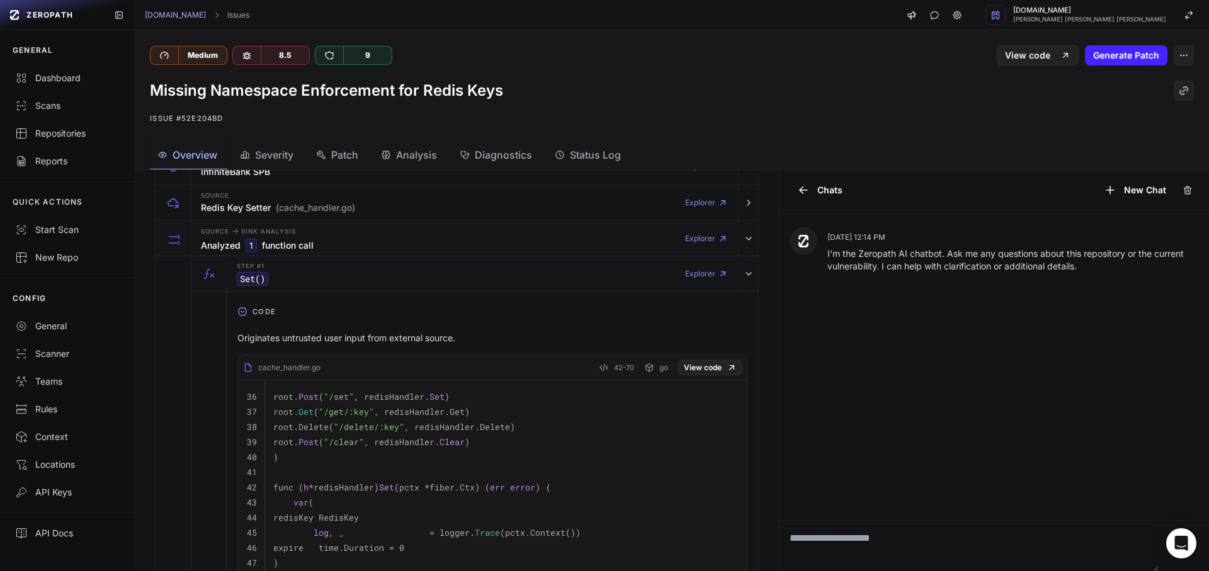
click at [282, 334] on p "Originates untrusted user input from external source." at bounding box center [492, 338] width 511 height 13
copy div "Originates untrusted user input from external source."
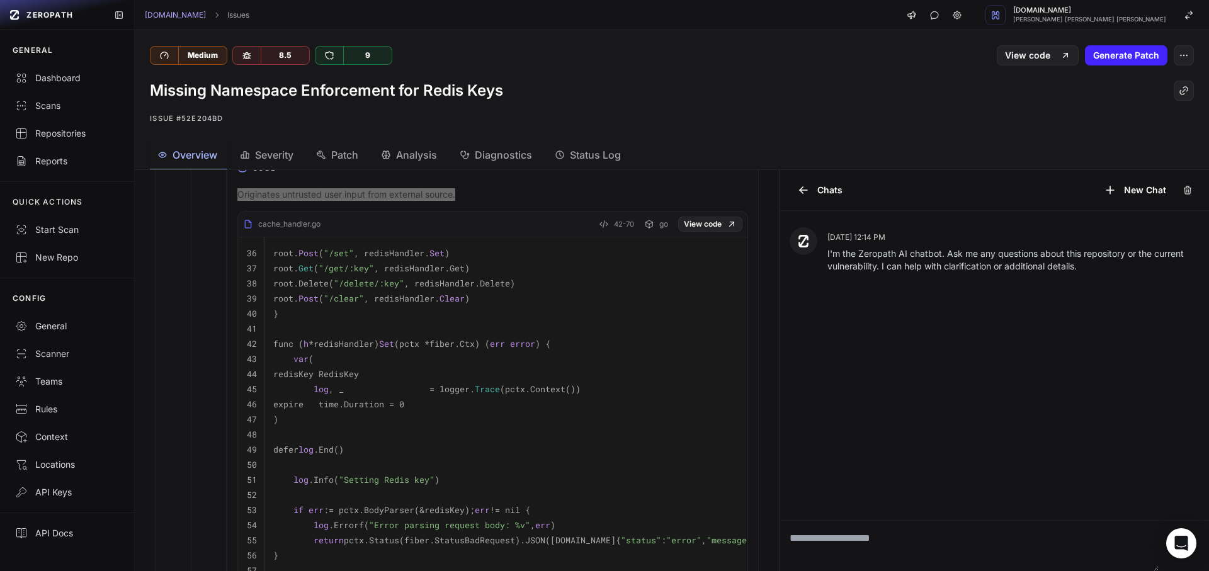
scroll to position [279, 0]
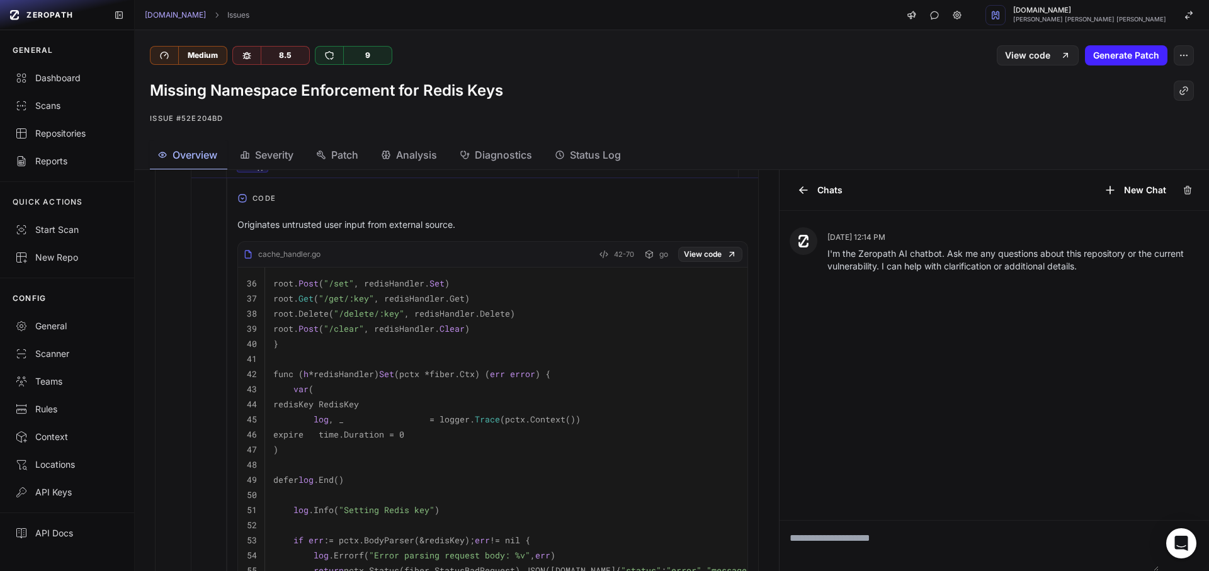
click at [307, 249] on div "cache_handler.go" at bounding box center [281, 254] width 77 height 10
click at [312, 280] on code "root. Post ( "/set" , redisHandler. Set )" at bounding box center [361, 283] width 176 height 11
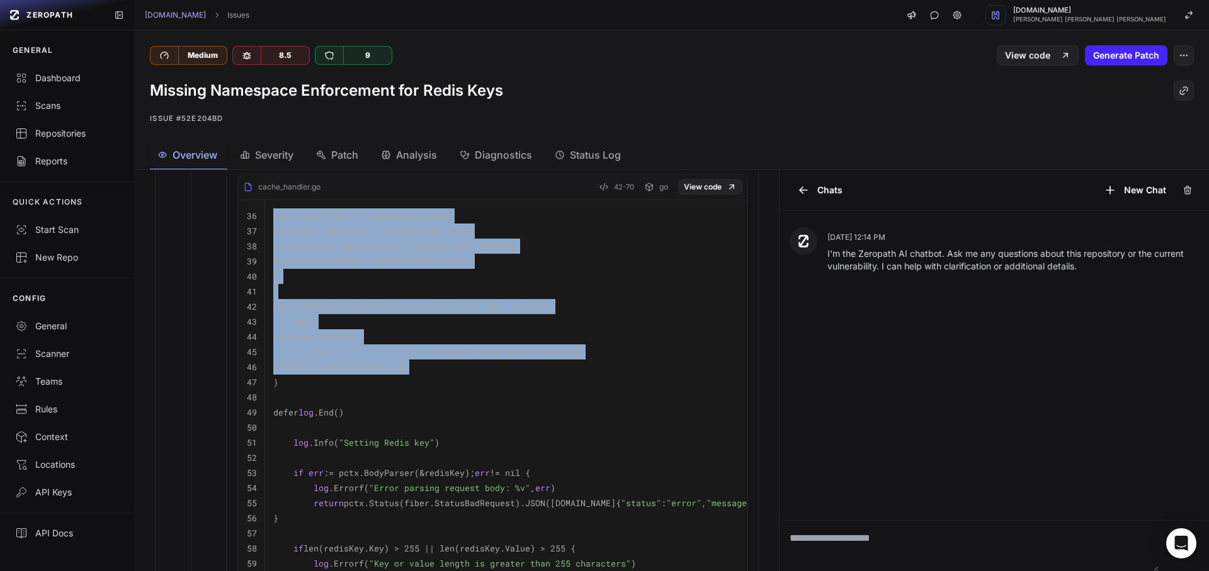
scroll to position [392, 0]
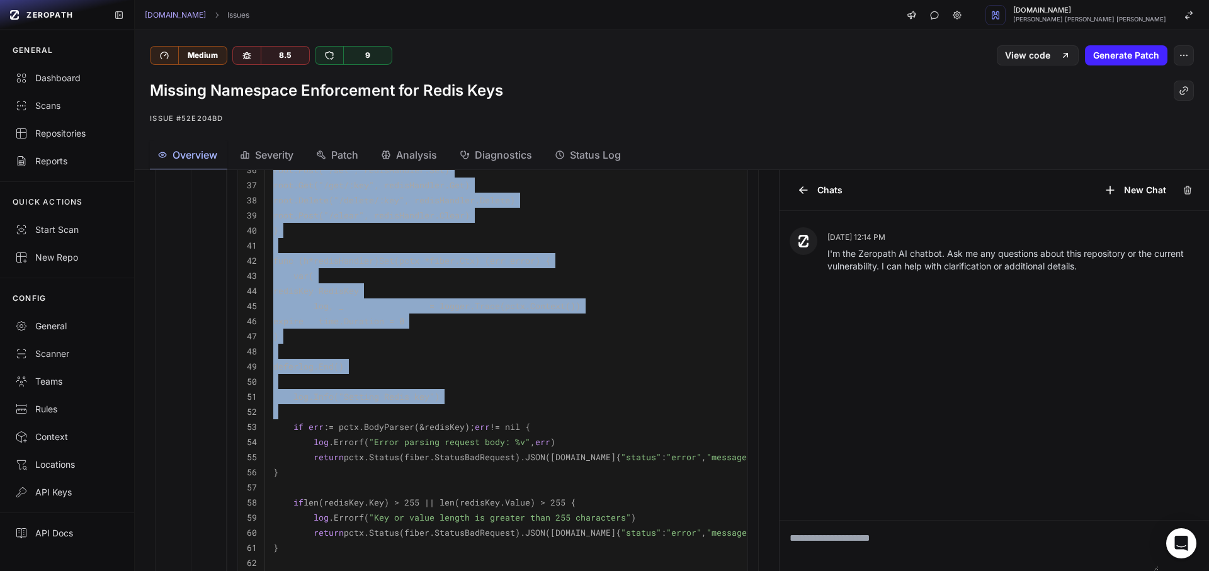
drag, startPoint x: 312, startPoint y: 280, endPoint x: 510, endPoint y: 413, distance: 238.8
click at [510, 413] on tbody "36 root. Post ( "/set" , redisHandler. Set ) 37 root. Get ( "/get/:key" , redis…" at bounding box center [637, 465] width 799 height 622
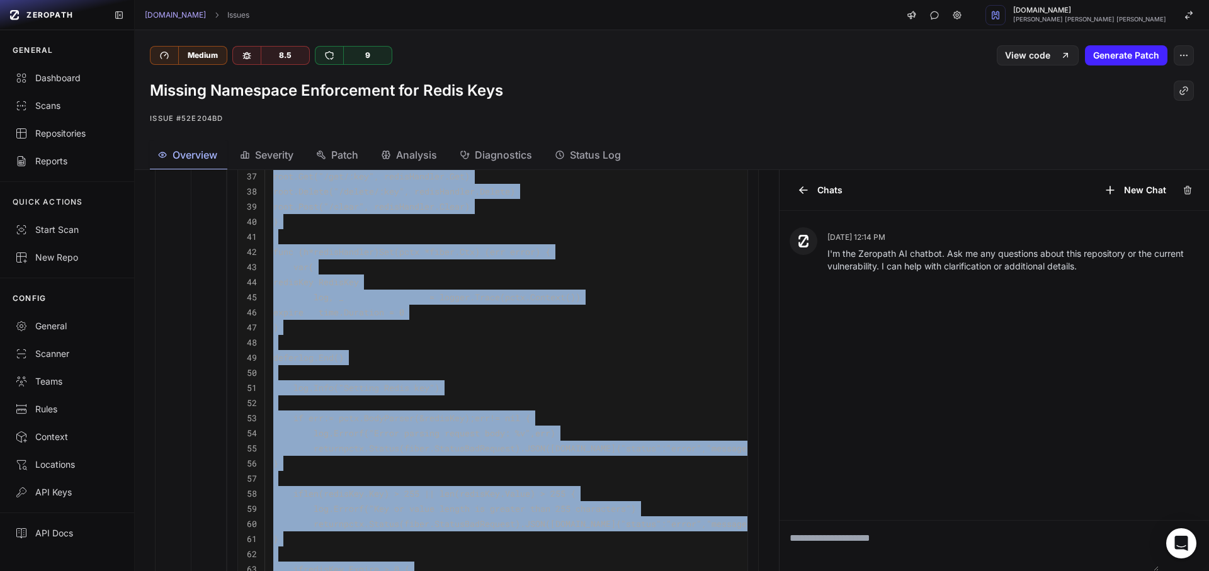
scroll to position [166, 0]
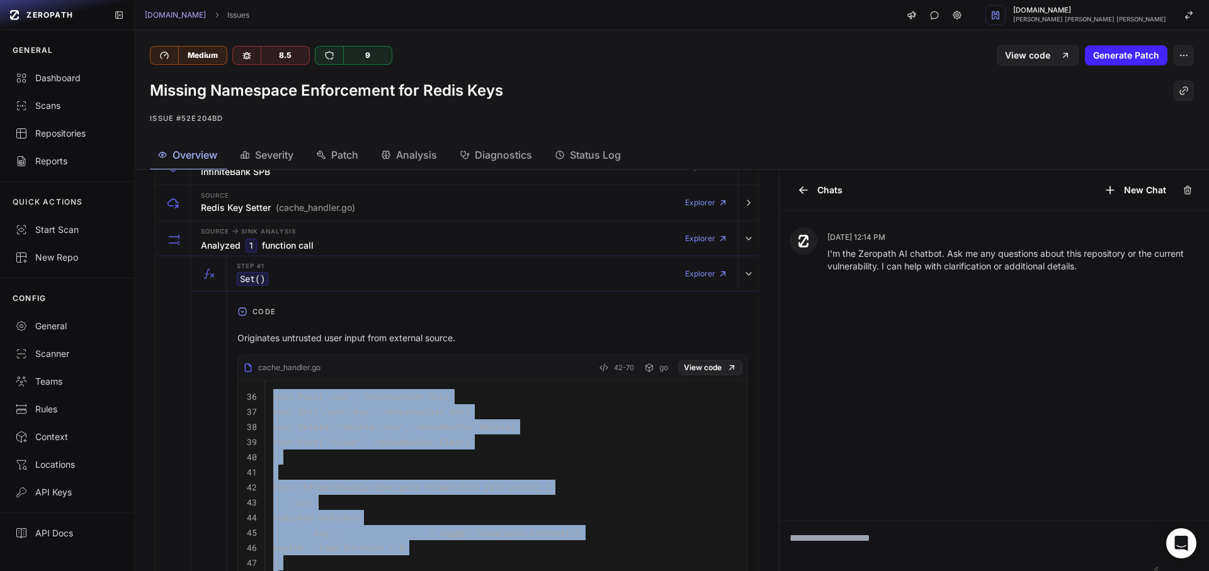
drag, startPoint x: 450, startPoint y: 311, endPoint x: 262, endPoint y: 399, distance: 208.0
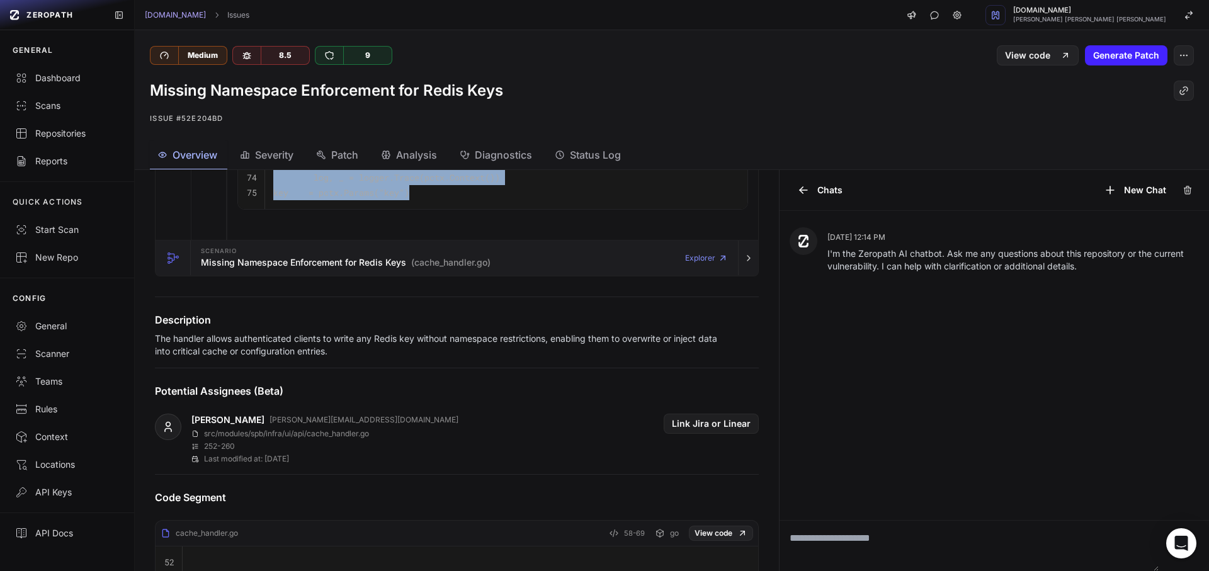
scroll to position [1299, 0]
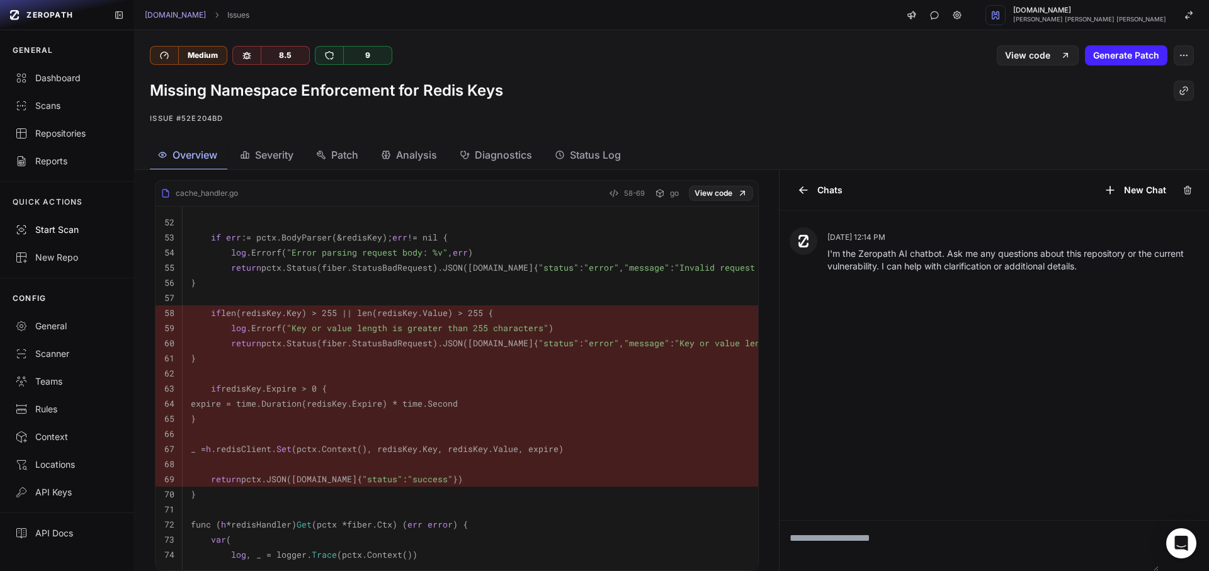
copy tbody "root. Post ( "/set" , redisHandler. Set ) 37 root. Get ( "/get/:key" , redisHan…"
click at [163, 165] on h4 "Code Segment" at bounding box center [457, 157] width 604 height 15
copy div "Code Segment"
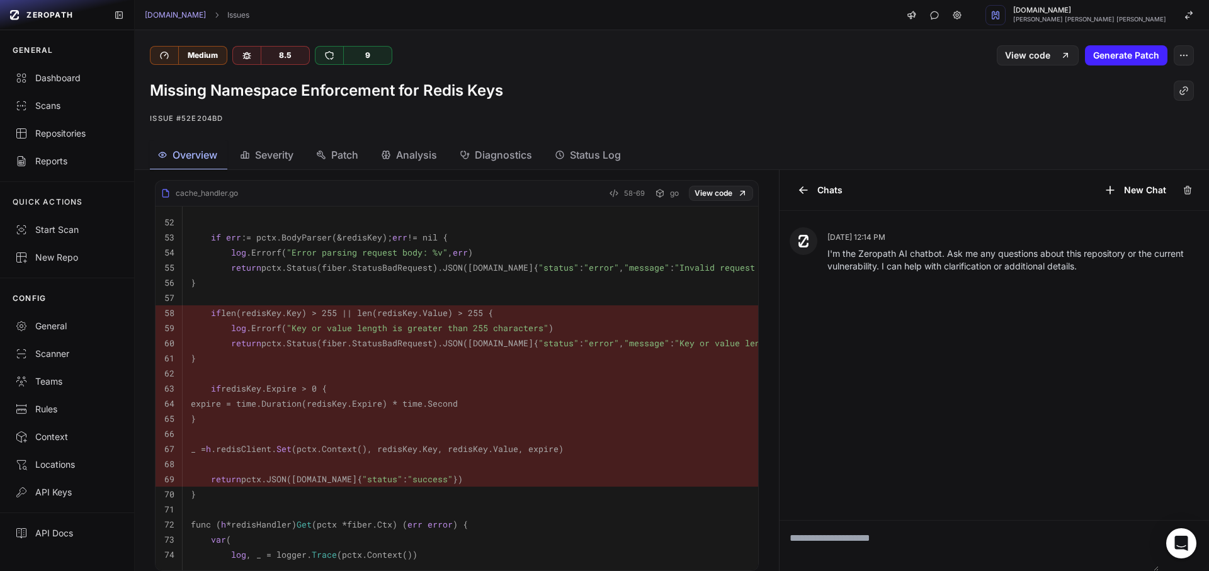
click at [243, 319] on code "if len(redisKey.Key) > 255 || len(redisKey.Value) > 255 {" at bounding box center [342, 312] width 302 height 11
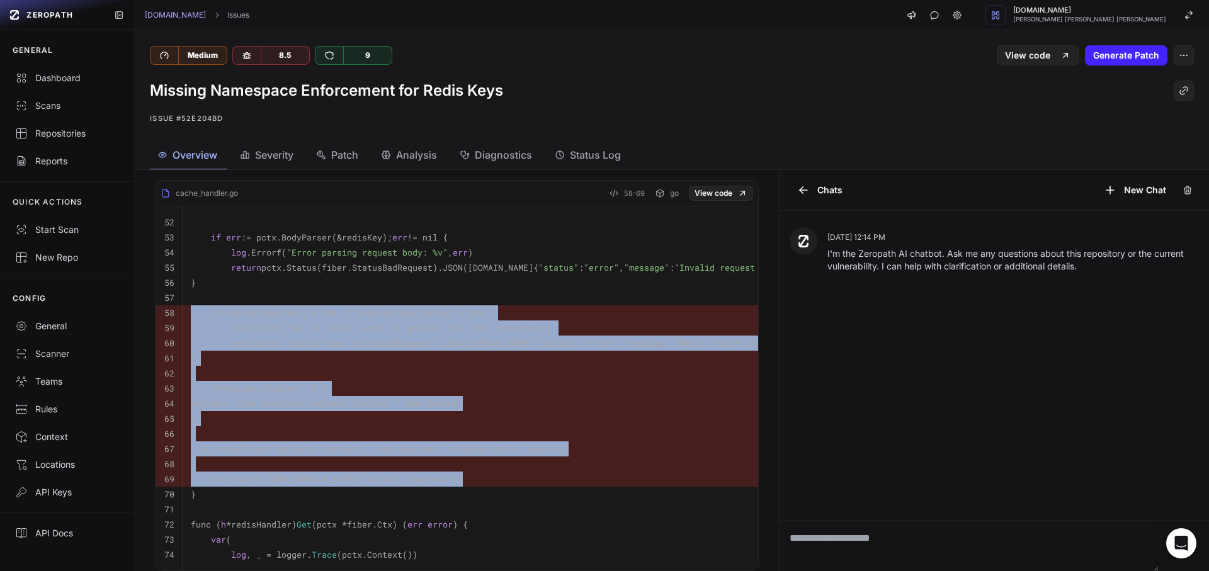
drag, startPoint x: 243, startPoint y: 330, endPoint x: 456, endPoint y: 503, distance: 274.6
click at [456, 503] on tbody "52 53 if err := pctx.BodyParser(&redisKey); err != nil { 54 log .Errorf( "Error…" at bounding box center [555, 389] width 799 height 365
copy tbody "if len(redisKey.Key) > 255 || len(redisKey.Value) > 255 { 59 log .Errorf( "Key …"
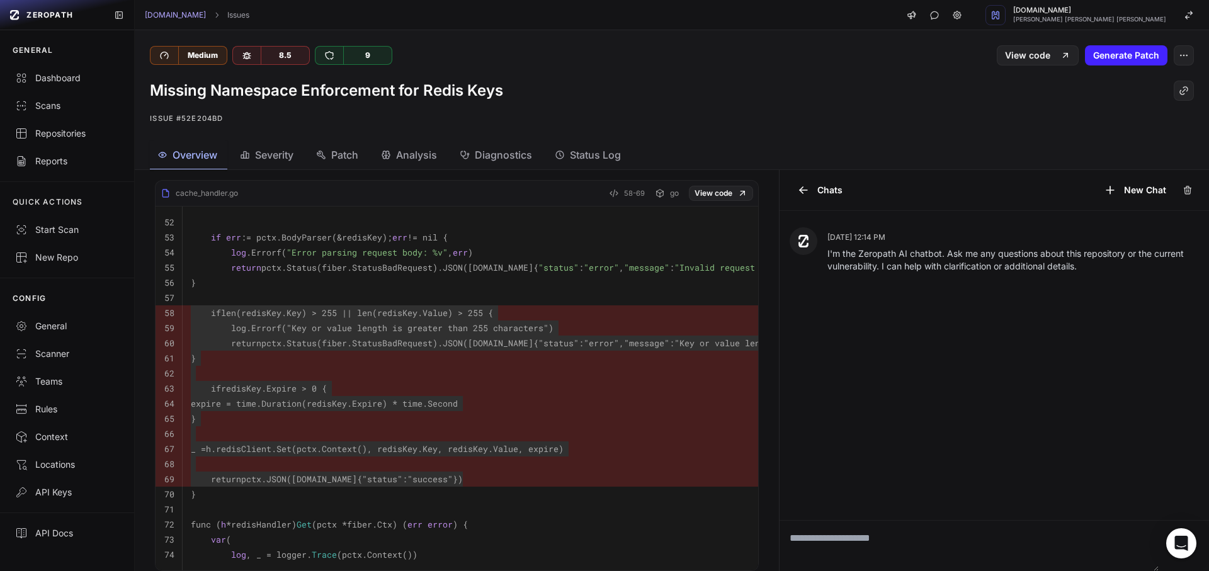
scroll to position [846, 0]
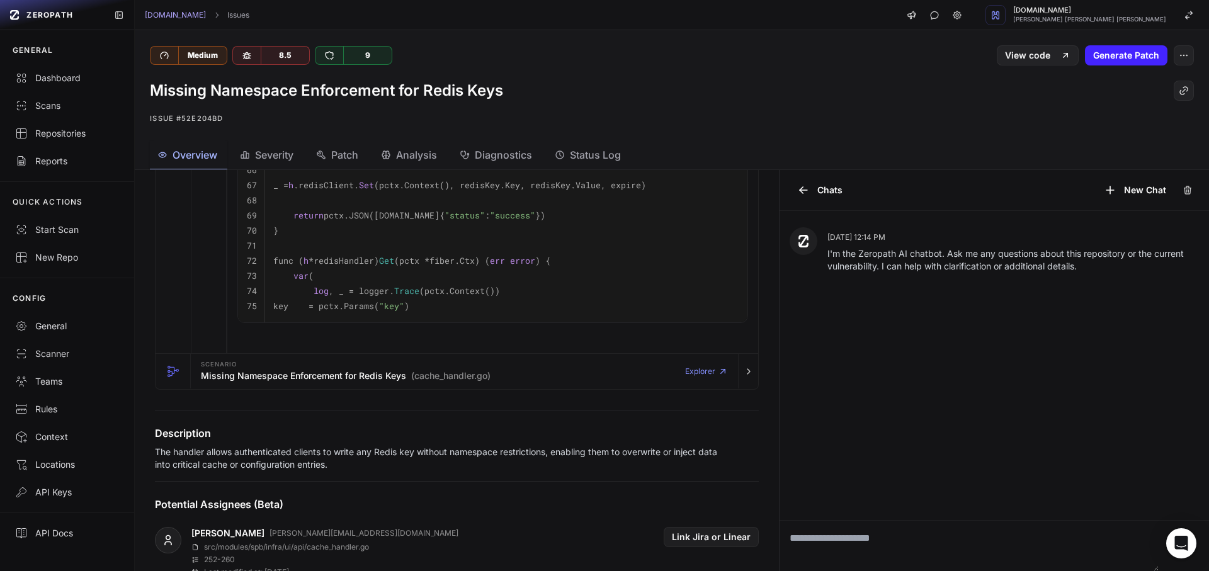
click at [203, 463] on div "Description The handler allows authenticated clients to write any Redis key wit…" at bounding box center [457, 448] width 634 height 45
click at [203, 462] on div "Description The handler allows authenticated clients to write any Redis key wit…" at bounding box center [457, 448] width 634 height 45
click at [199, 464] on p "The handler allows authenticated clients to write any Redis key without namespa…" at bounding box center [437, 458] width 564 height 25
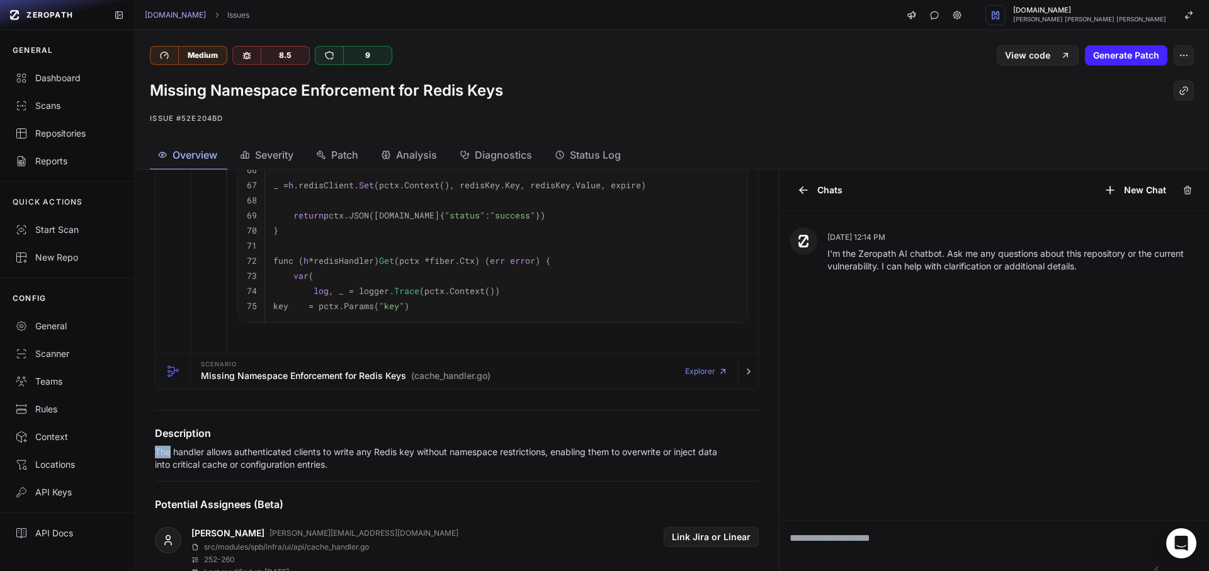
click at [191, 448] on div at bounding box center [191, 448] width 0 height 0
click at [192, 468] on p "The handler allows authenticated clients to write any Redis key without namespa…" at bounding box center [437, 458] width 564 height 25
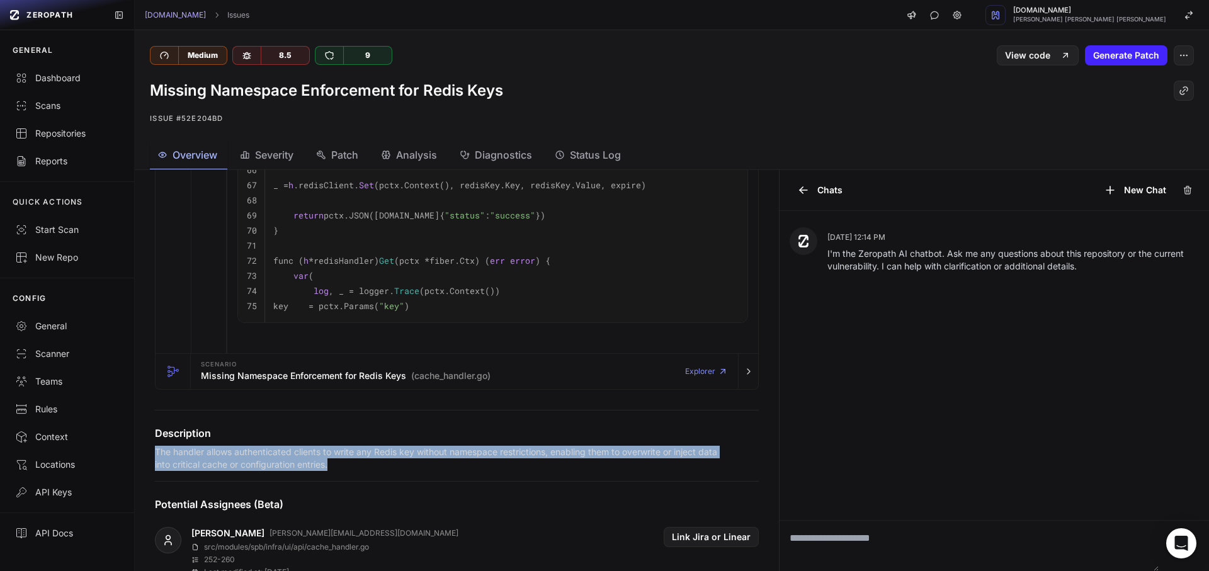
click at [192, 468] on p "The handler allows authenticated clients to write any Redis key without namespa…" at bounding box center [437, 458] width 564 height 25
click at [184, 448] on div at bounding box center [184, 448] width 0 height 0
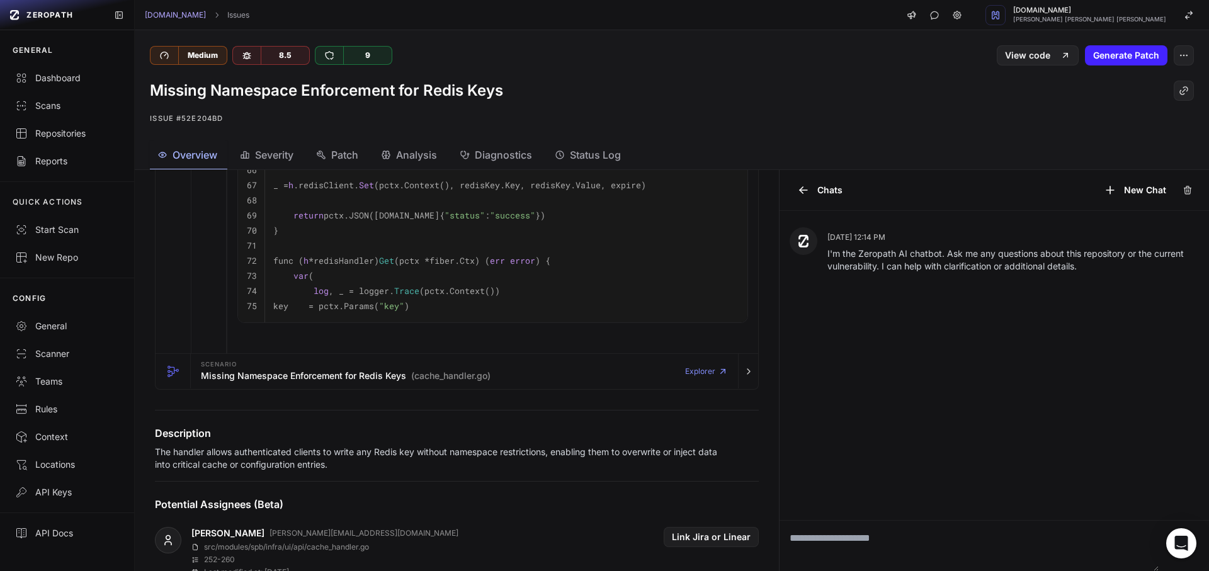
click at [626, 101] on div "Missing Namespace Enforcement for Redis Keys Issue #52e204bd" at bounding box center [672, 104] width 1075 height 76
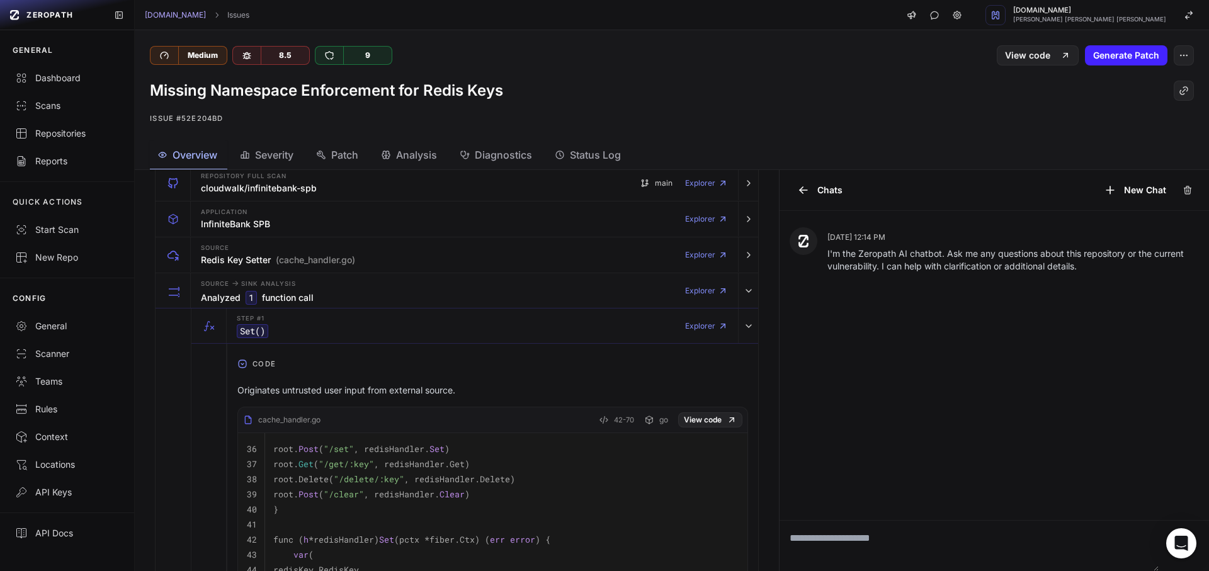
scroll to position [454, 0]
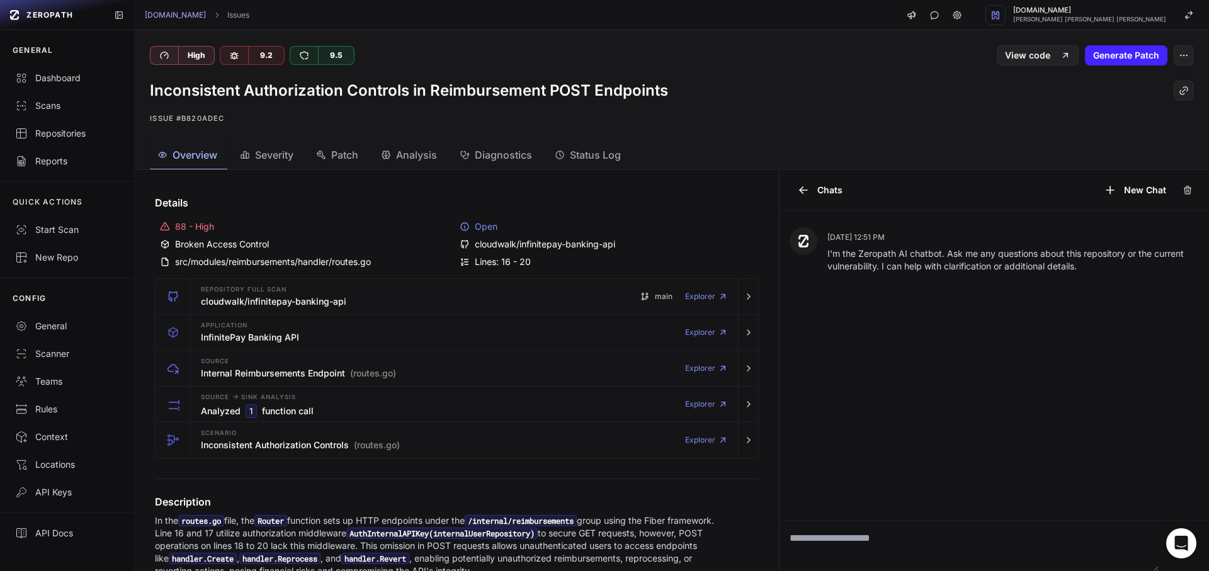
click at [409, 89] on h1 "Inconsistent Authorization Controls in Reimbursement POST Endpoints" at bounding box center [409, 91] width 518 height 20
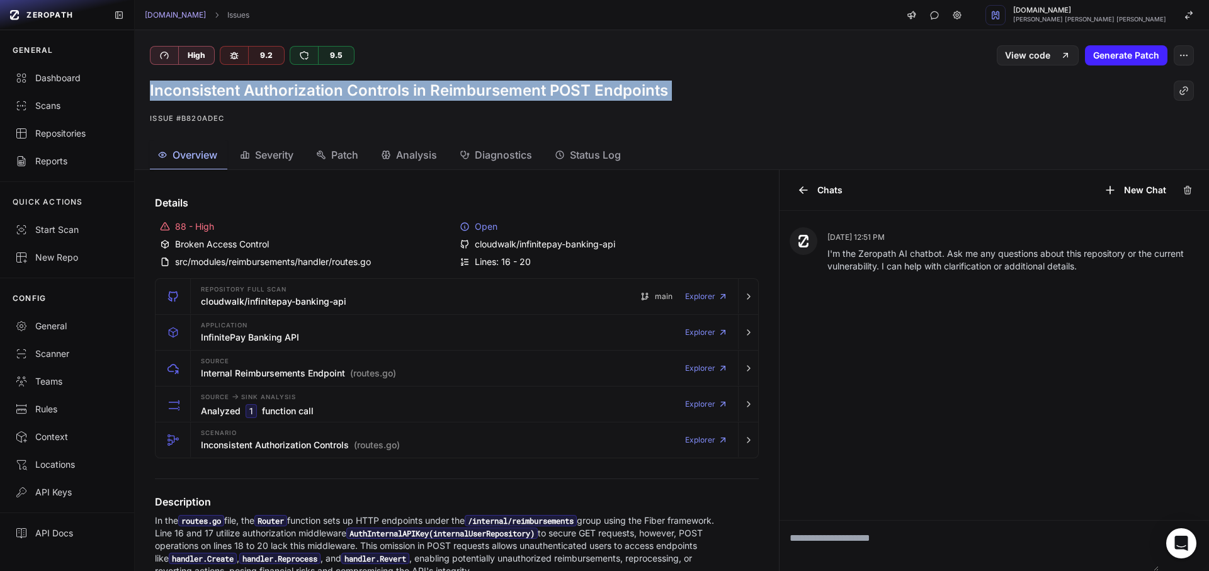
click at [409, 89] on h1 "Inconsistent Authorization Controls in Reimbursement POST Endpoints" at bounding box center [409, 91] width 518 height 20
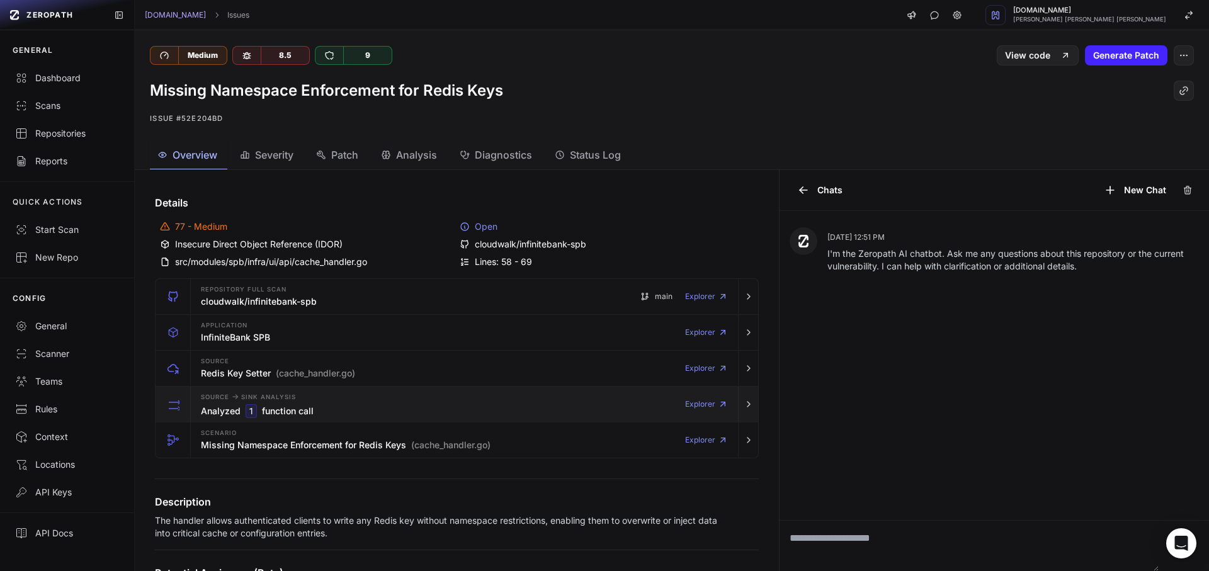
click at [289, 397] on span "Source -> Sink Analysis" at bounding box center [248, 397] width 94 height 10
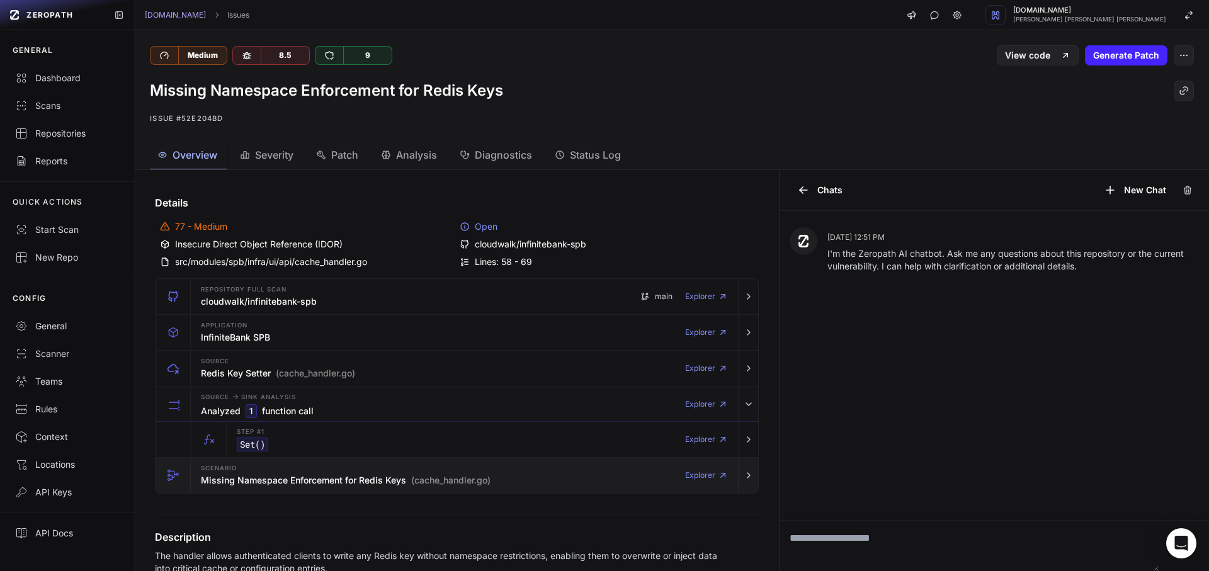
click at [272, 462] on div "Repository Full scan cloudwalk/infinitebank-spb main Explorer Application Infin…" at bounding box center [457, 385] width 604 height 215
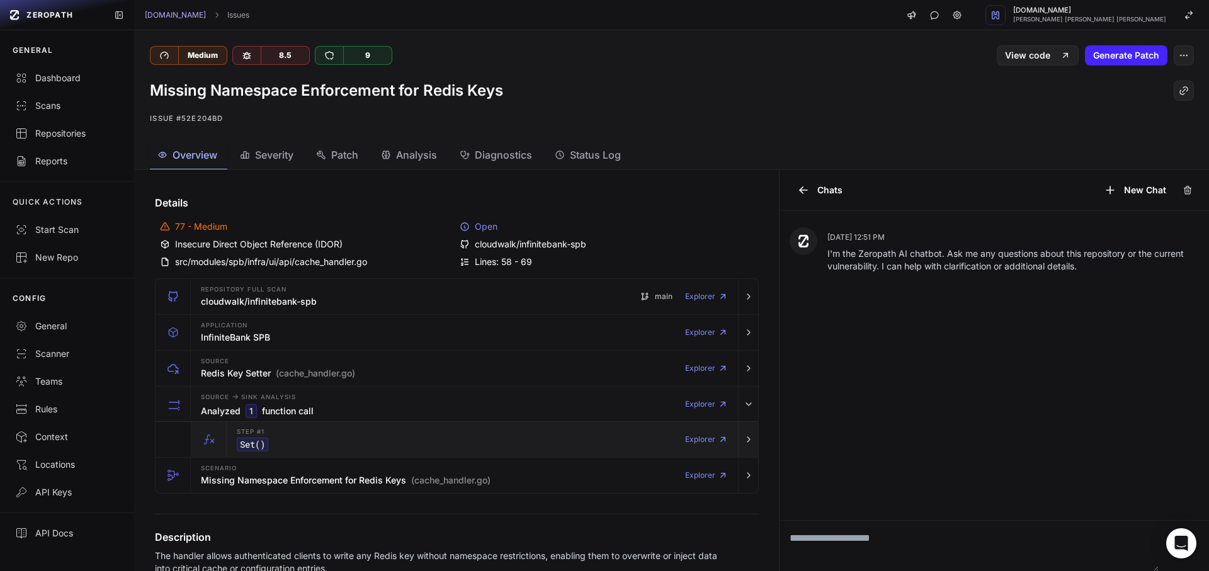
click at [276, 431] on div "Step #1 Set () Explorer" at bounding box center [482, 439] width 501 height 35
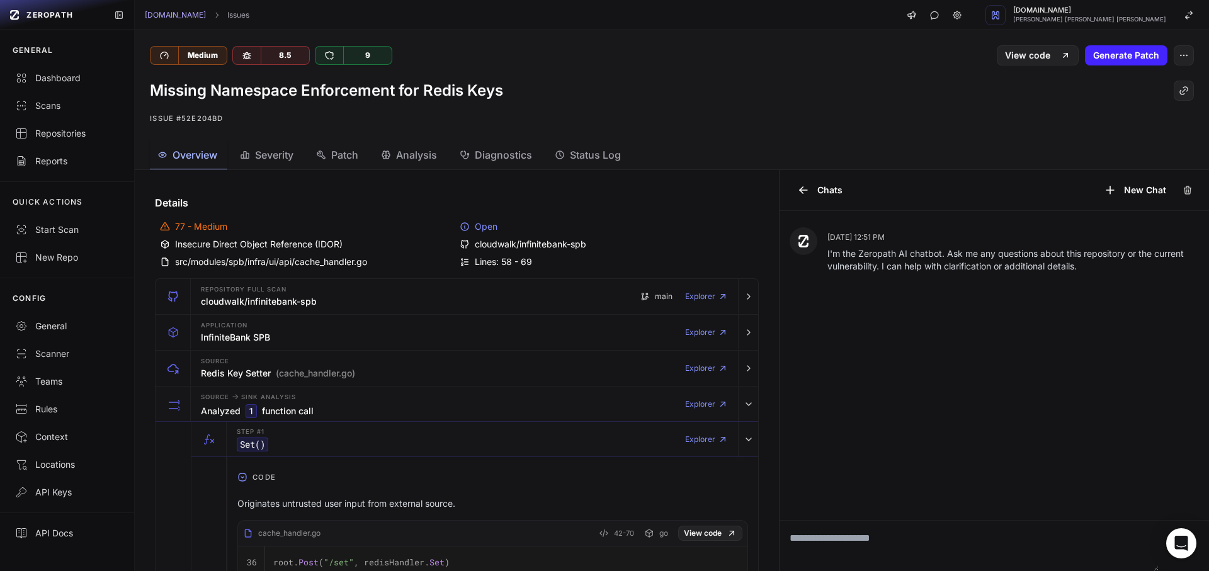
click at [284, 503] on p "Originates untrusted user input from external source." at bounding box center [492, 504] width 511 height 13
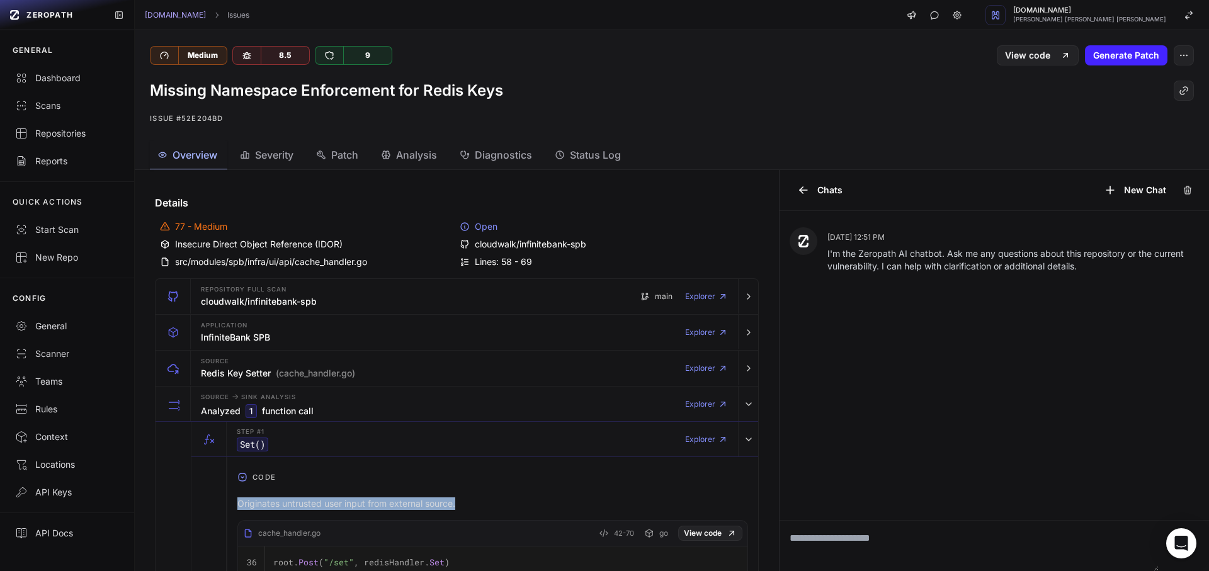
click at [276, 481] on div at bounding box center [276, 481] width 0 height 0
click at [549, 477] on button "Code" at bounding box center [492, 477] width 531 height 20
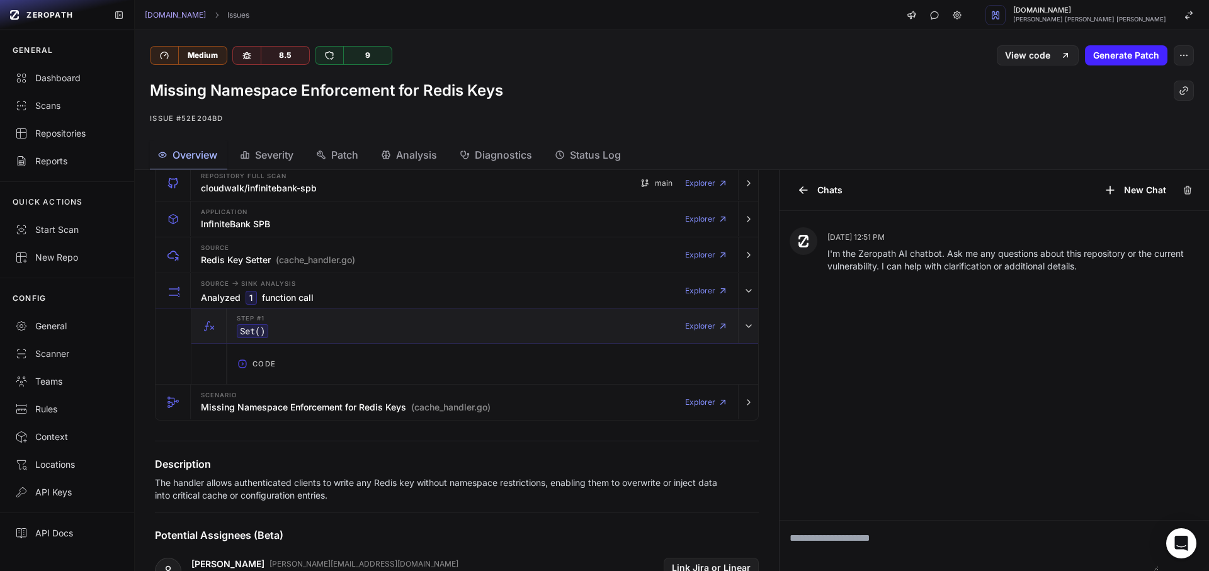
click at [287, 324] on div "Step #1 Set () Explorer" at bounding box center [482, 326] width 501 height 35
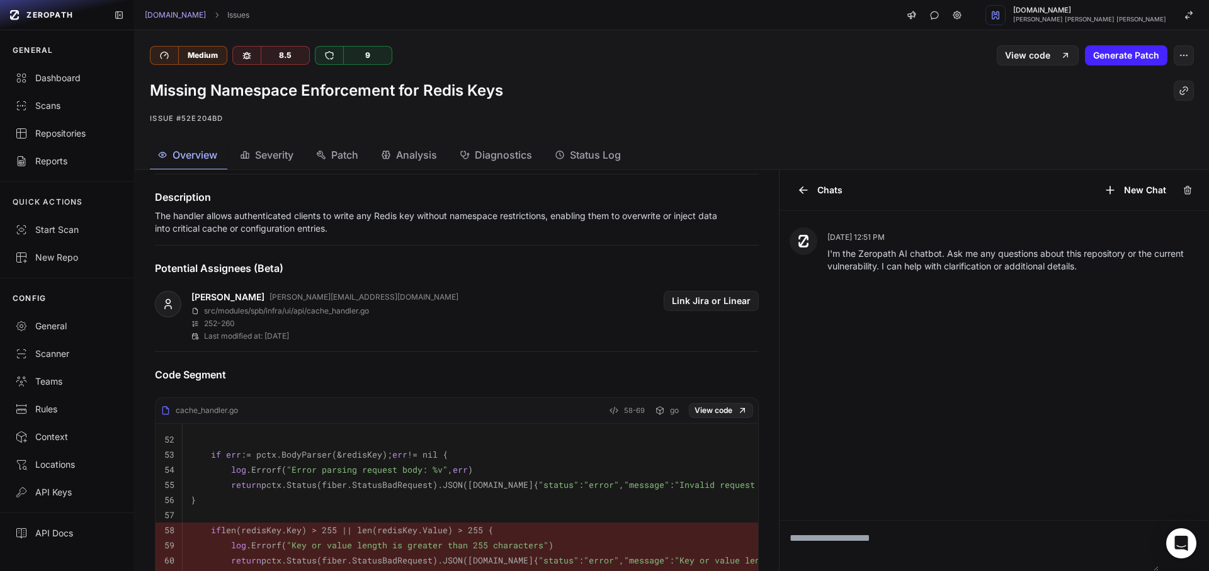
scroll to position [113, 0]
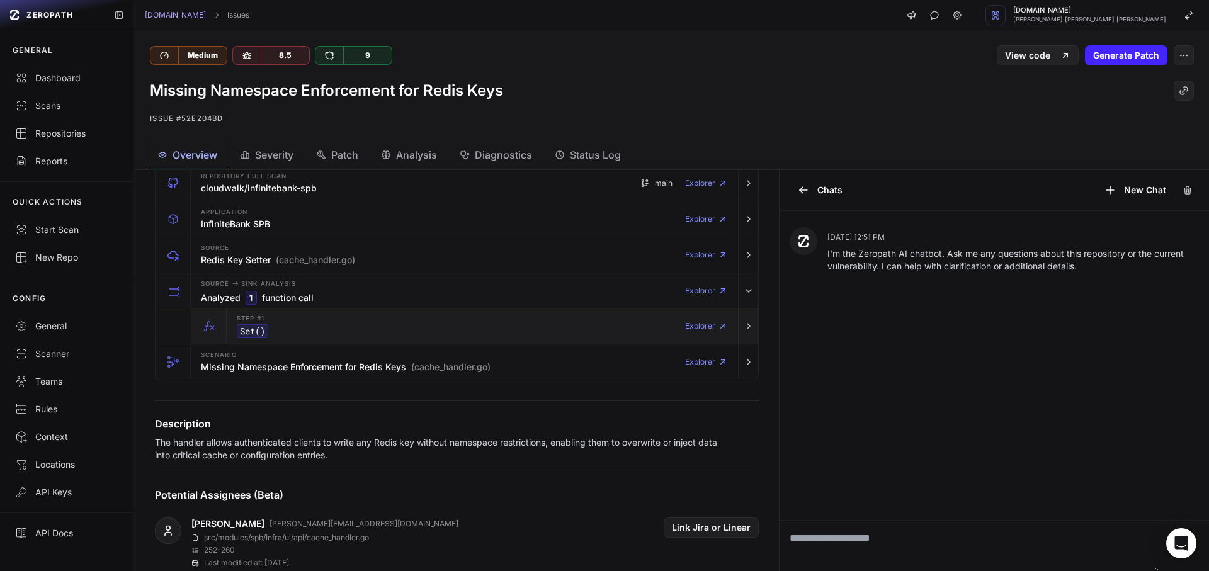
click at [287, 332] on div "Step #1 Set () Explorer" at bounding box center [482, 326] width 501 height 35
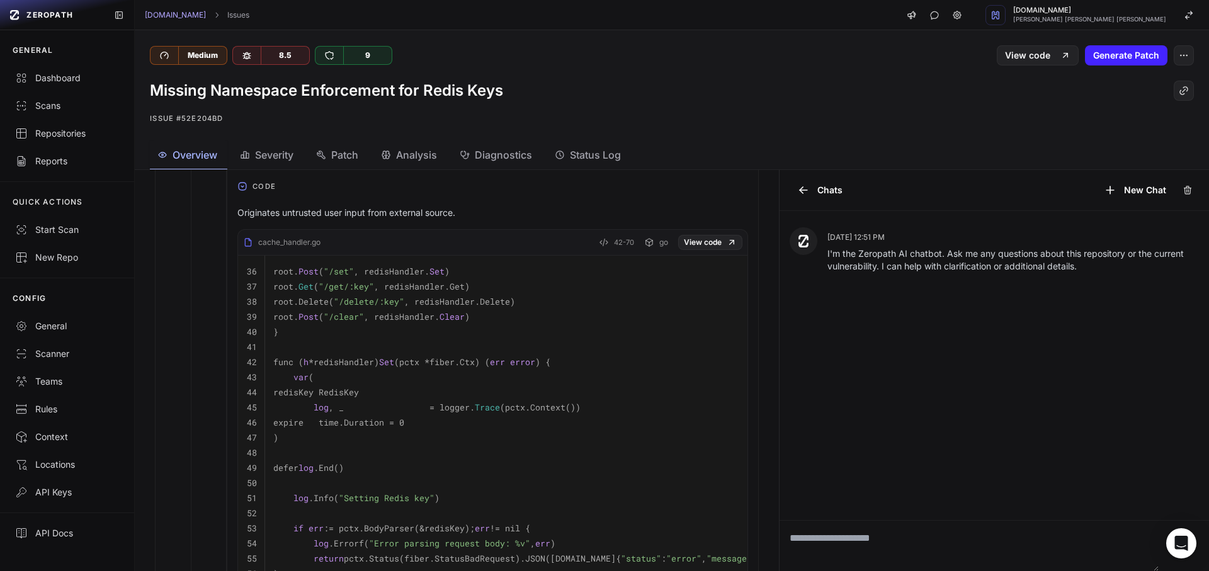
scroll to position [340, 0]
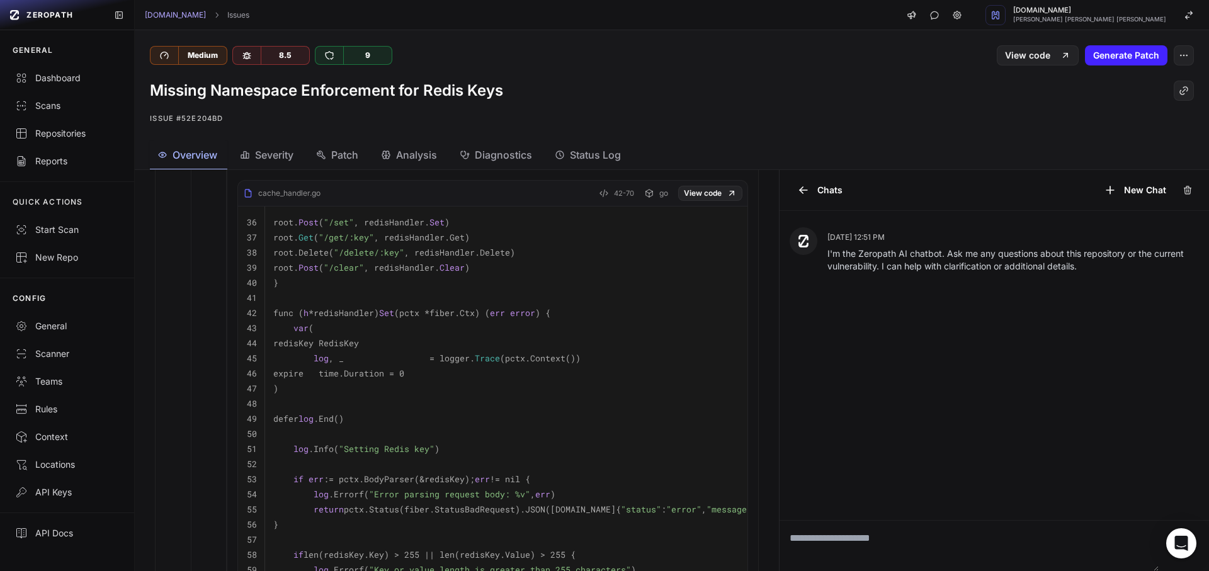
click at [420, 99] on h1 "Missing Namespace Enforcement for Redis Keys" at bounding box center [326, 91] width 353 height 20
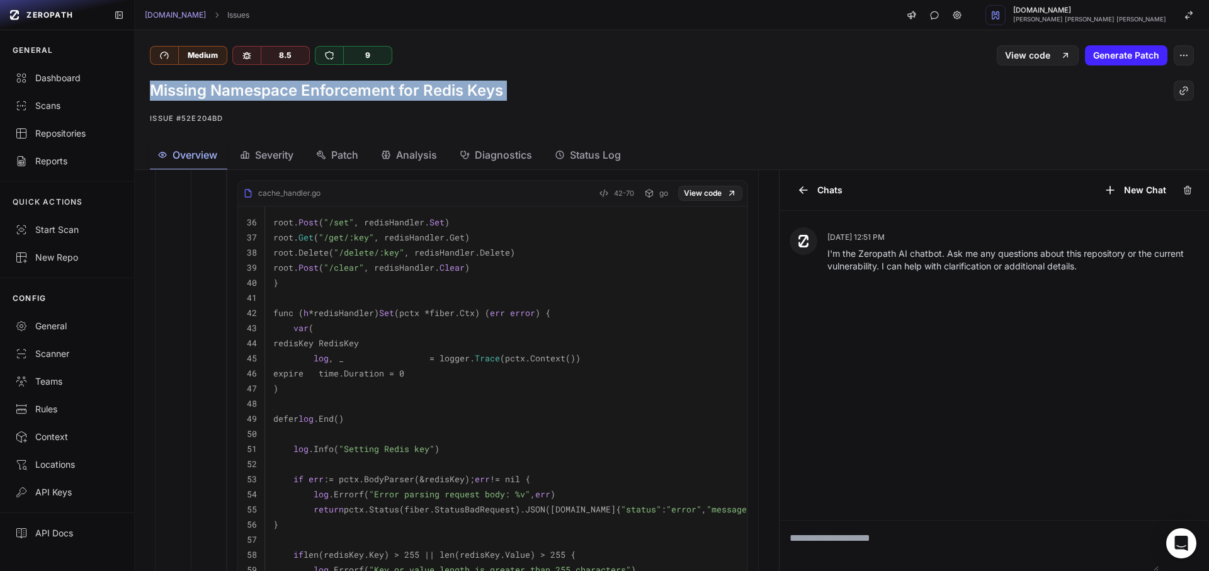
click at [420, 99] on h1 "Missing Namespace Enforcement for Redis Keys" at bounding box center [326, 91] width 353 height 20
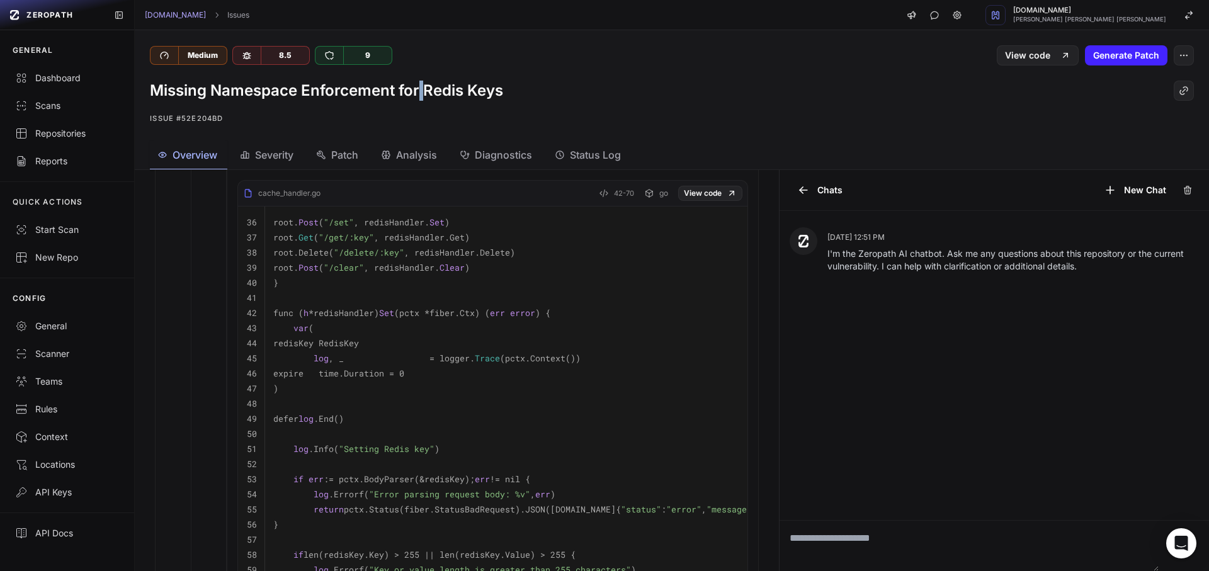
click at [420, 99] on h1 "Missing Namespace Enforcement for Redis Keys" at bounding box center [326, 91] width 353 height 20
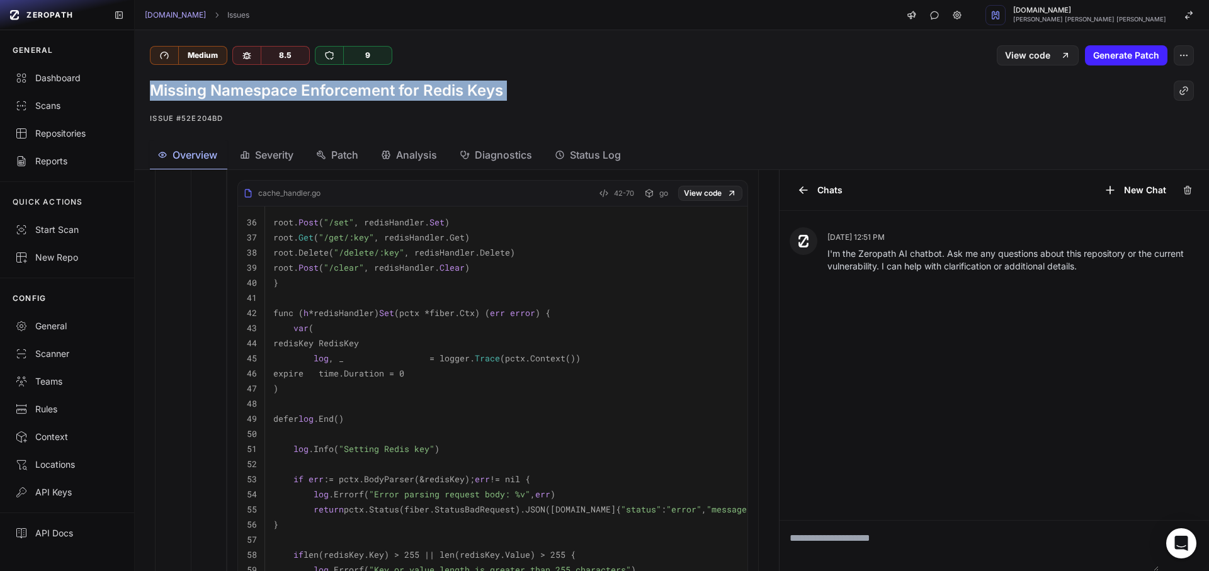
click at [420, 99] on h1 "Missing Namespace Enforcement for Redis Keys" at bounding box center [326, 91] width 353 height 20
click at [411, 101] on div at bounding box center [411, 101] width 0 height 0
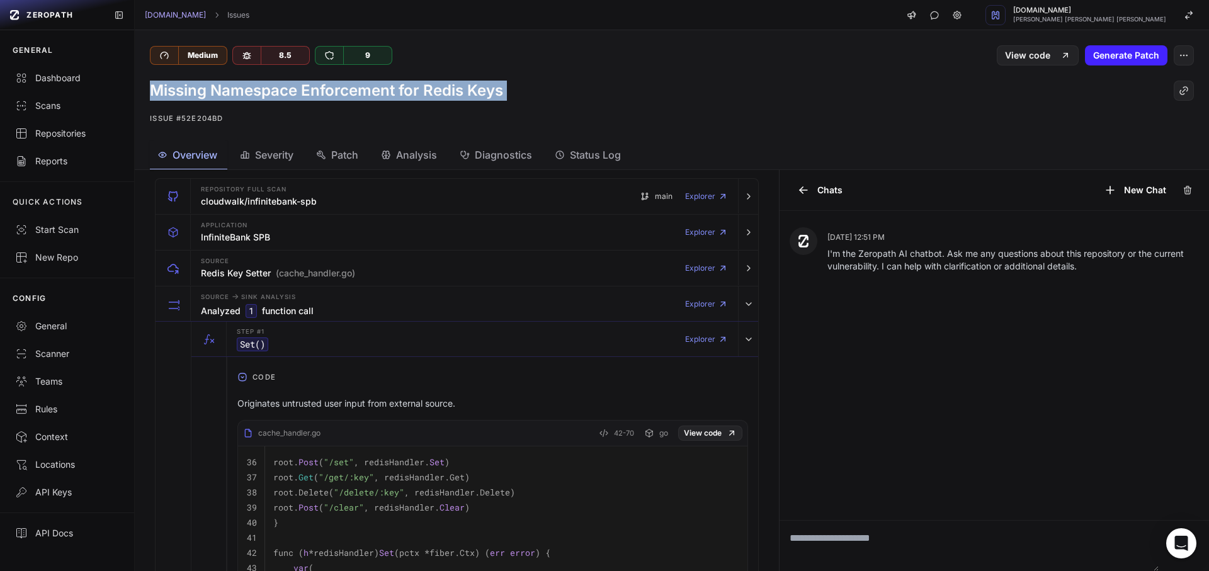
scroll to position [0, 0]
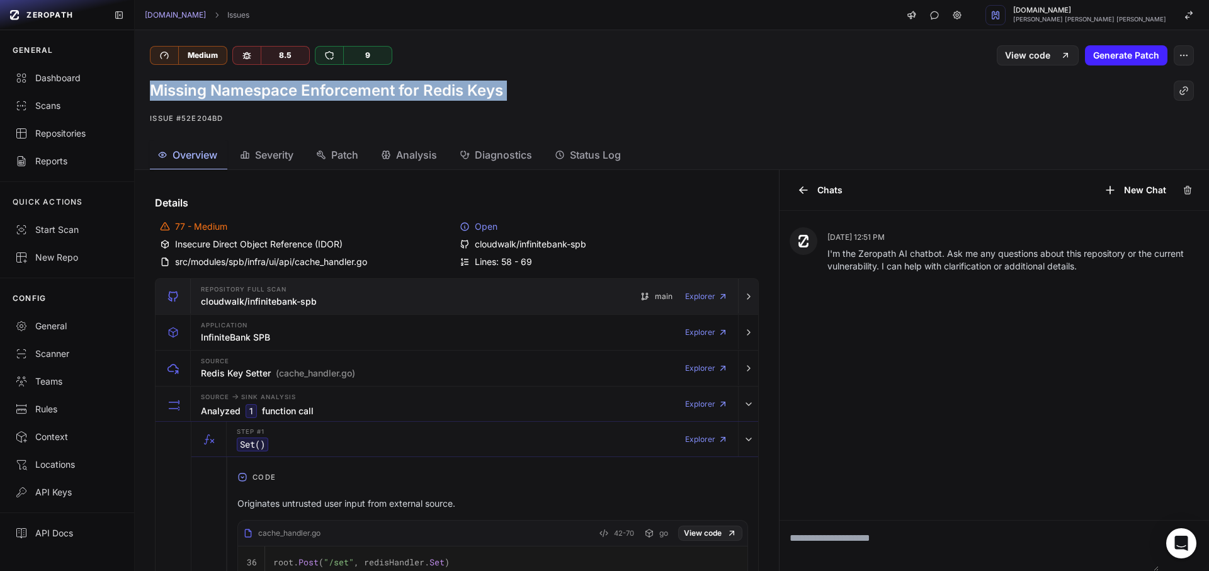
click at [393, 287] on div "Repository Full scan cloudwalk/infinitebank-spb main Explorer" at bounding box center [464, 296] width 537 height 35
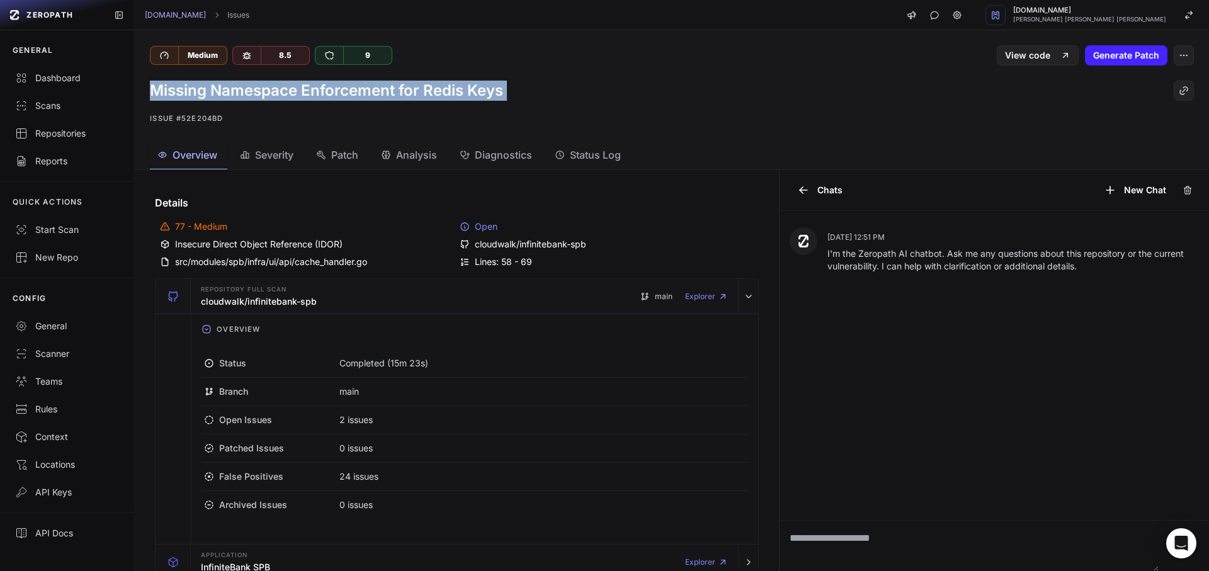
click at [278, 105] on div "Missing Namespace Enforcement for Redis Keys Issue #52e204bd" at bounding box center [672, 104] width 1075 height 76
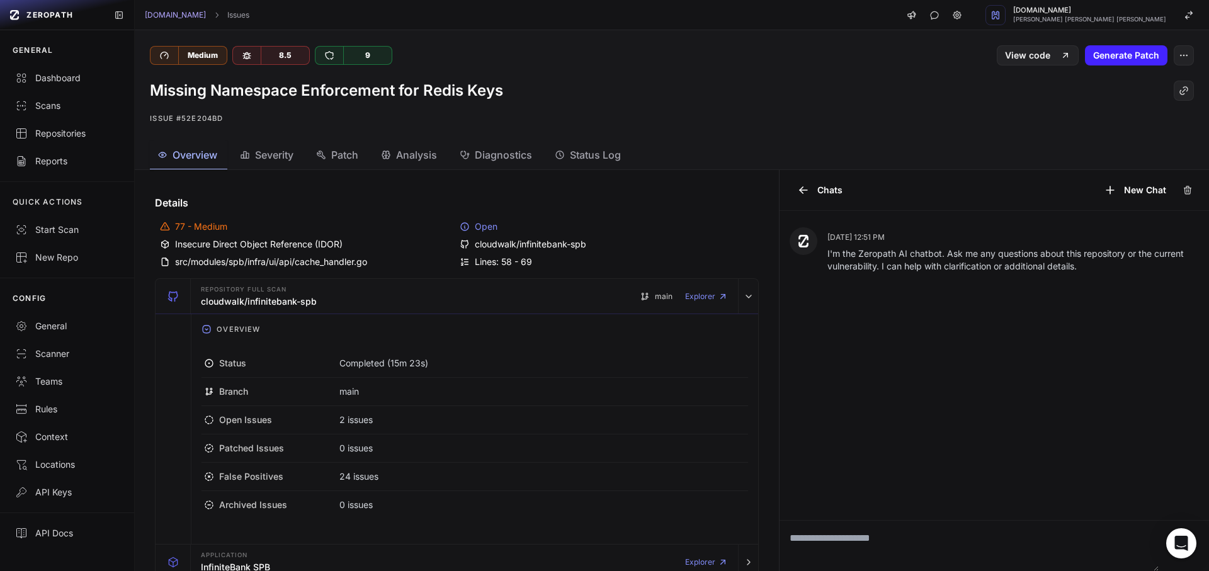
click at [262, 100] on h1 "Missing Namespace Enforcement for Redis Keys" at bounding box center [326, 91] width 353 height 20
click at [254, 100] on div at bounding box center [254, 100] width 0 height 0
click at [262, 100] on h1 "Missing Namespace Enforcement for Redis Keys" at bounding box center [326, 91] width 353 height 20
click at [263, 97] on h1 "Missing Namespace Enforcement for Redis Keys" at bounding box center [326, 91] width 353 height 20
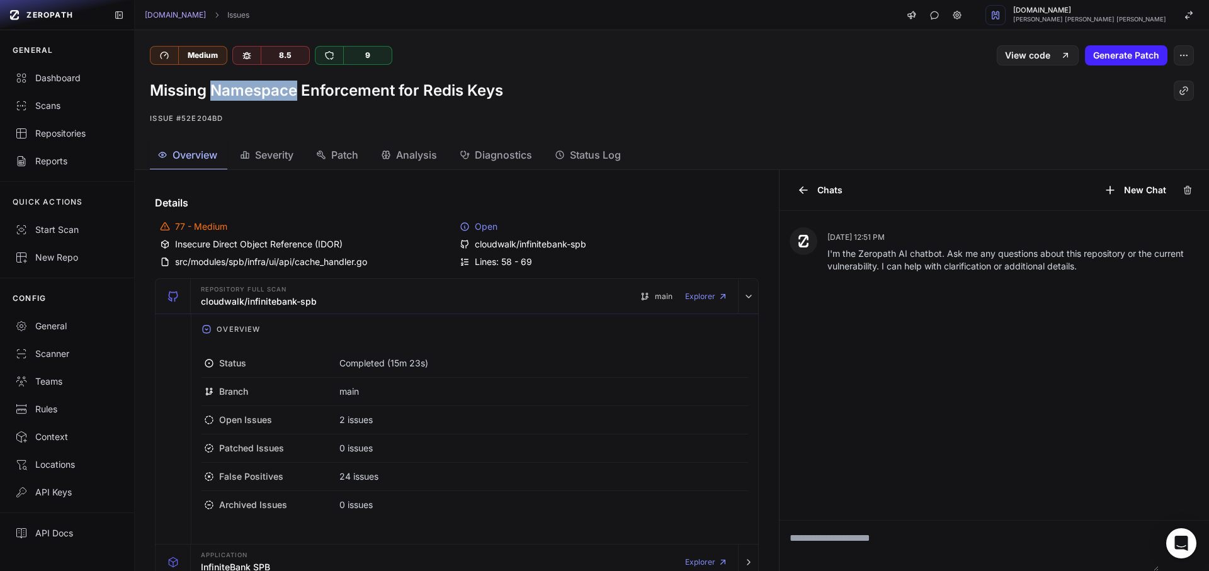
click at [264, 97] on h1 "Missing Namespace Enforcement for Redis Keys" at bounding box center [326, 91] width 353 height 20
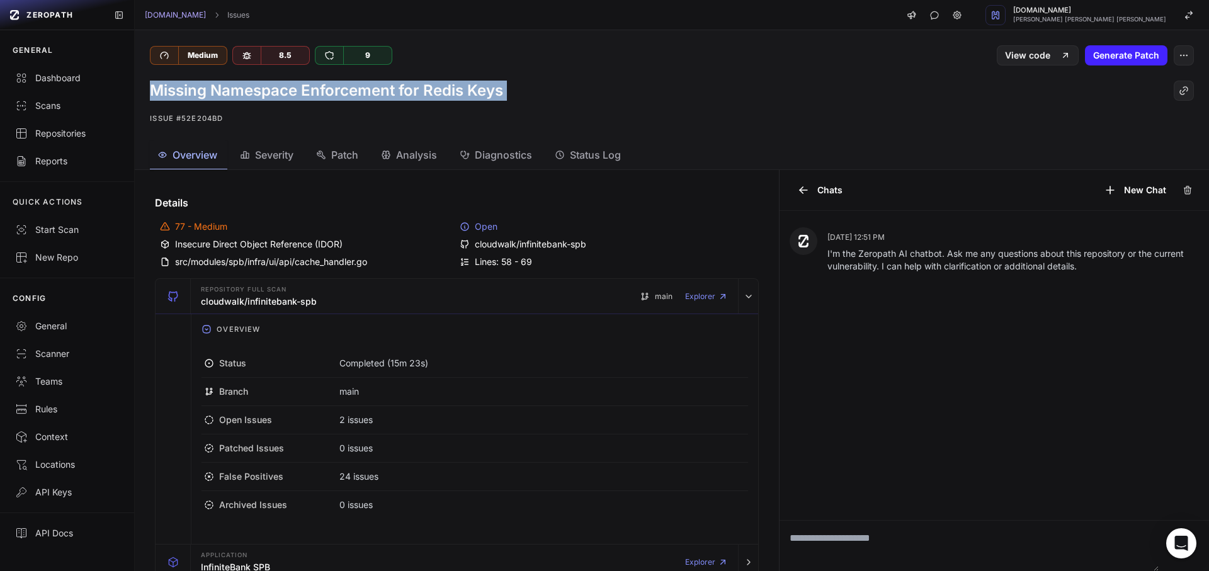
click at [265, 97] on h1 "Missing Namespace Enforcement for Redis Keys" at bounding box center [326, 91] width 353 height 20
copy div "Missing Namespace Enforcement for Redis Keys"
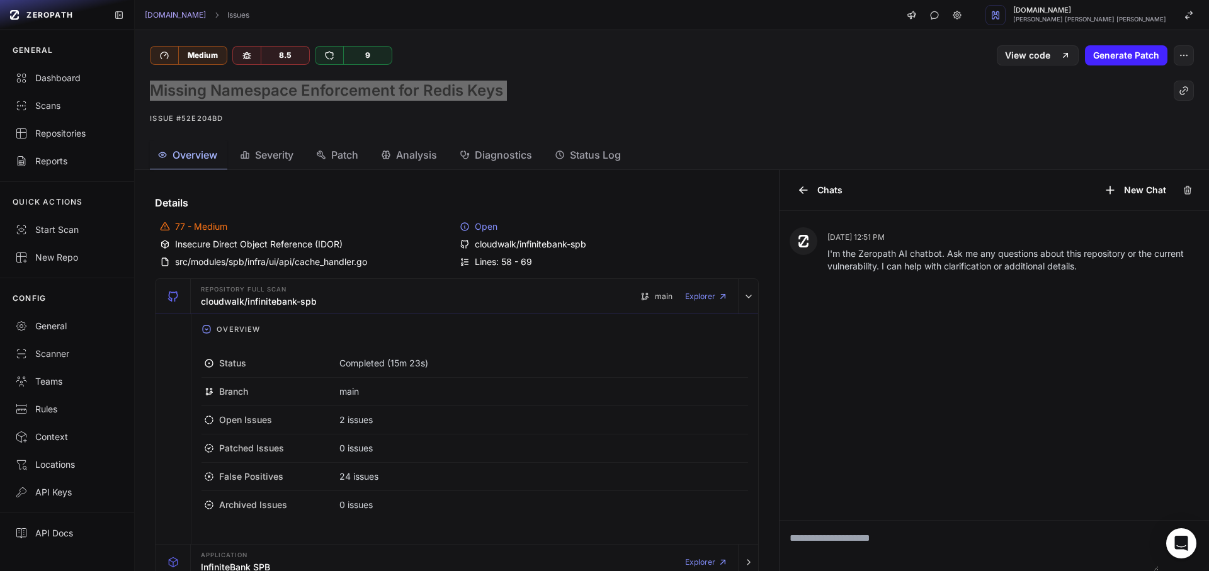
scroll to position [340, 0]
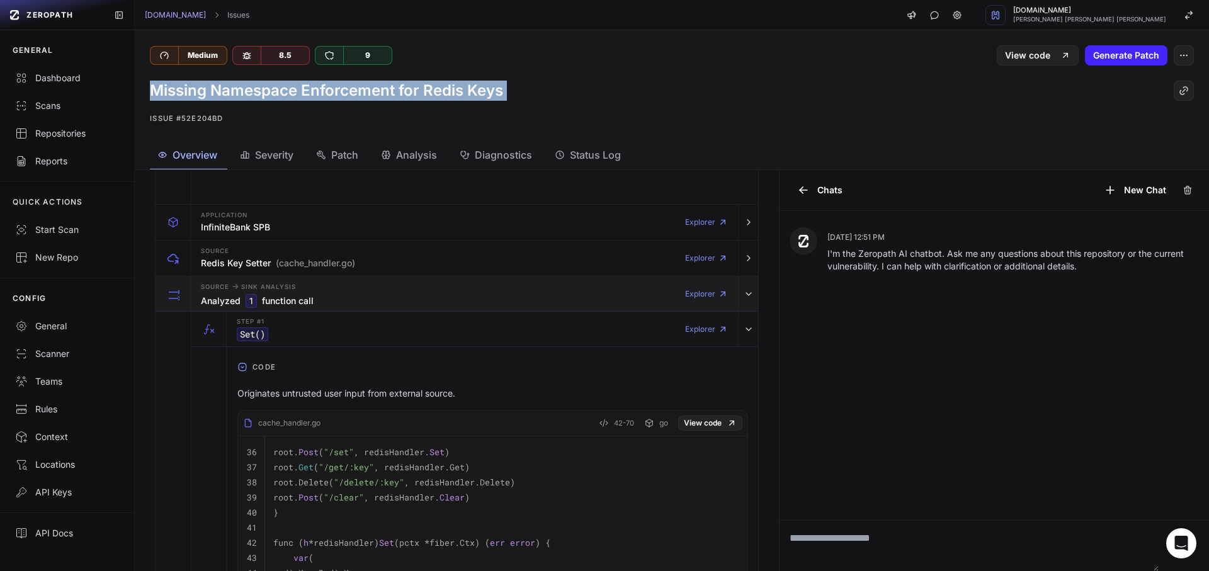
click at [275, 307] on h3 "Analyzed 1 function call" at bounding box center [257, 301] width 113 height 14
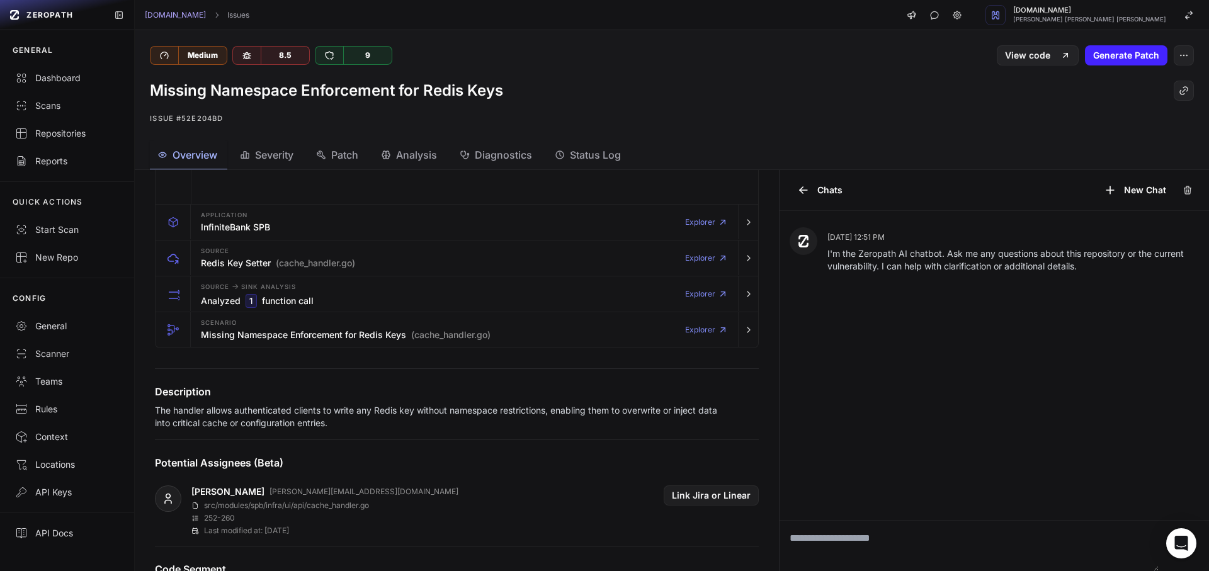
click at [276, 426] on p "The handler allows authenticated clients to write any Redis key without namespa…" at bounding box center [437, 416] width 564 height 25
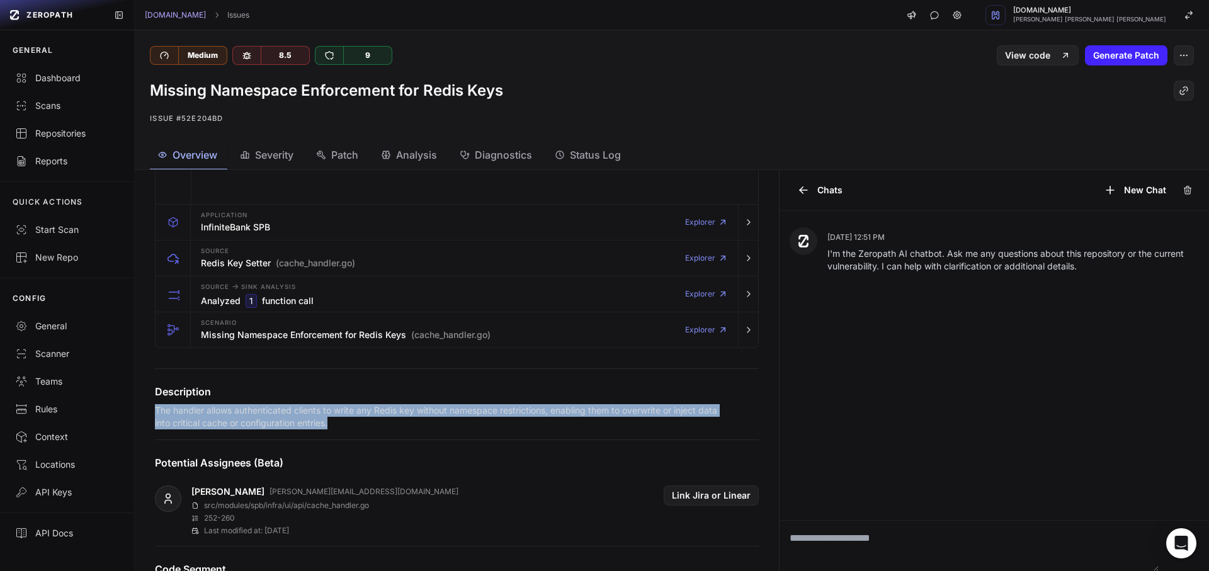
click at [276, 426] on p "The handler allows authenticated clients to write any Redis key without namespa…" at bounding box center [437, 416] width 564 height 25
click at [268, 429] on div at bounding box center [268, 429] width 0 height 0
click at [266, 414] on p "The handler allows authenticated clients to write any Redis key without namespa…" at bounding box center [437, 416] width 564 height 25
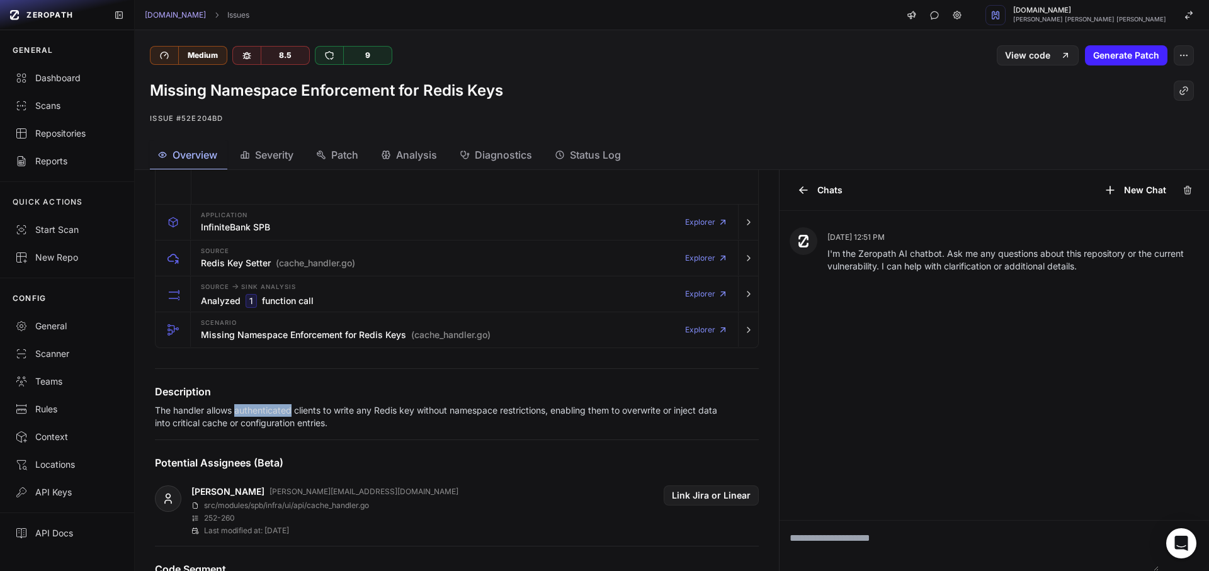
click at [266, 414] on p "The handler allows authenticated clients to write any Redis key without namespa…" at bounding box center [437, 416] width 564 height 25
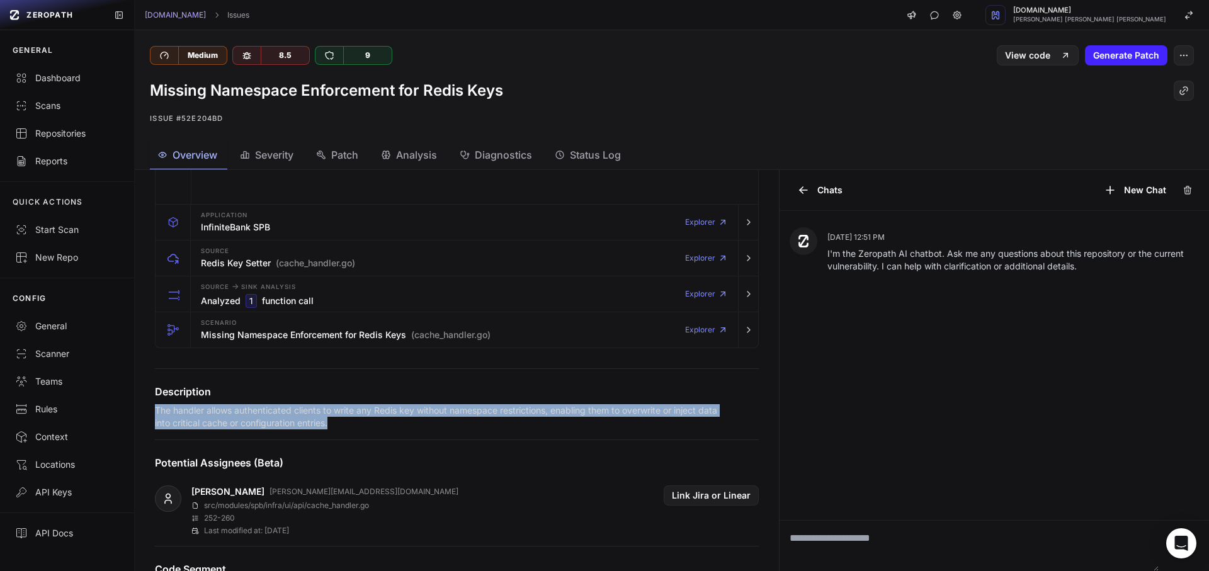
click at [266, 414] on p "The handler allows authenticated clients to write any Redis key without namespa…" at bounding box center [437, 416] width 564 height 25
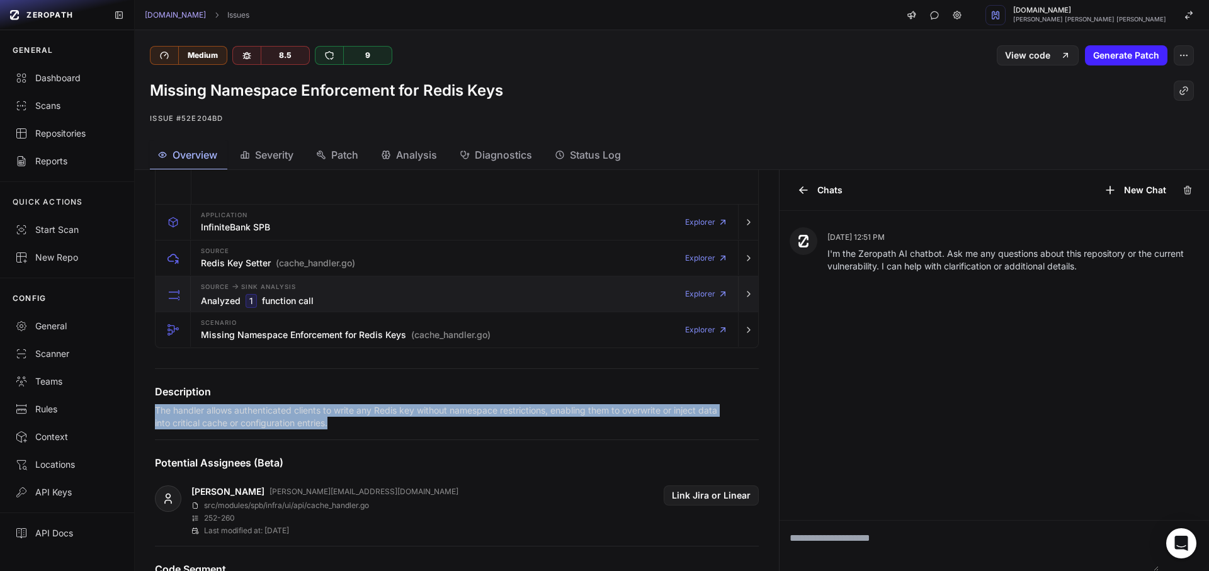
click at [307, 290] on div "Source -> Sink Analysis Analyzed 1 function call" at bounding box center [257, 294] width 113 height 25
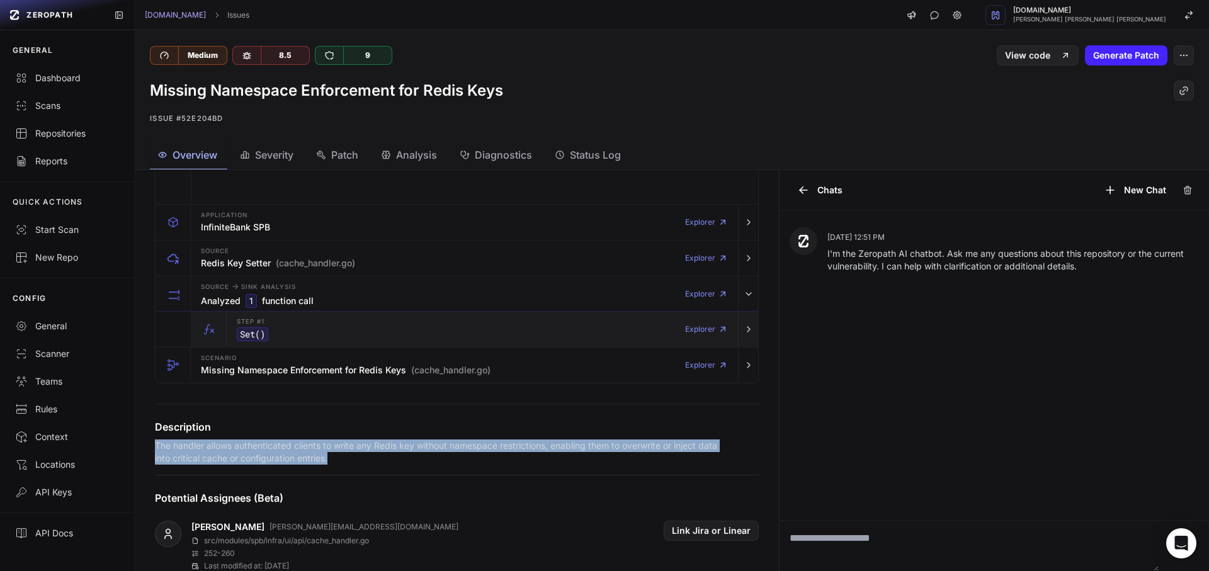
click at [261, 326] on div "Step #1 Set ()" at bounding box center [252, 329] width 31 height 25
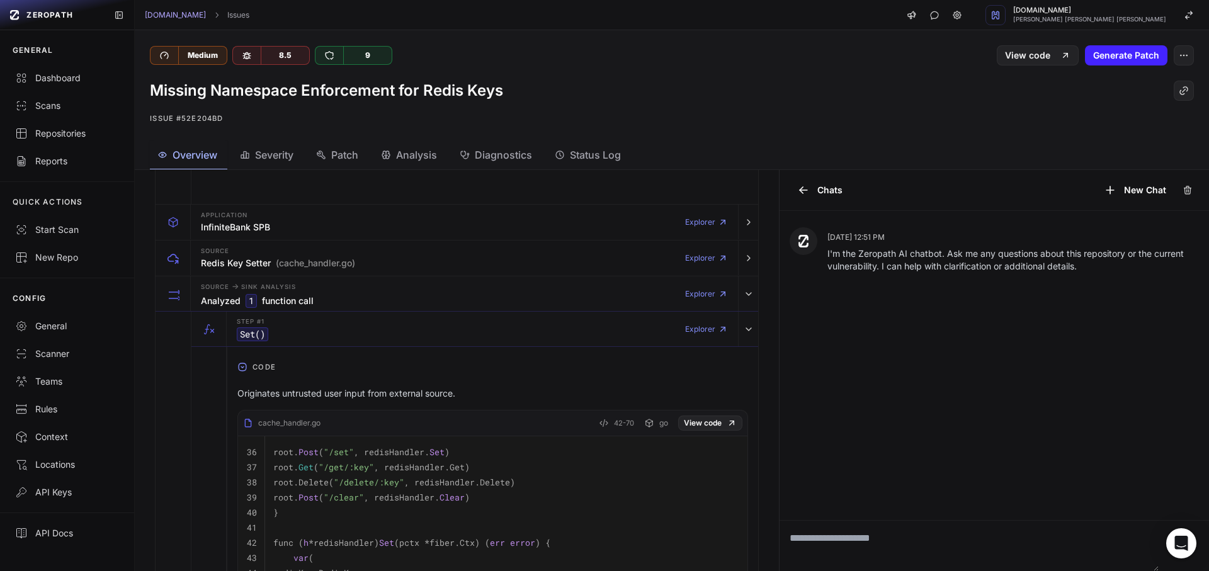
click at [294, 389] on p "Originates untrusted user input from external source." at bounding box center [492, 393] width 511 height 13
copy div "Originates untrusted user input from external source."
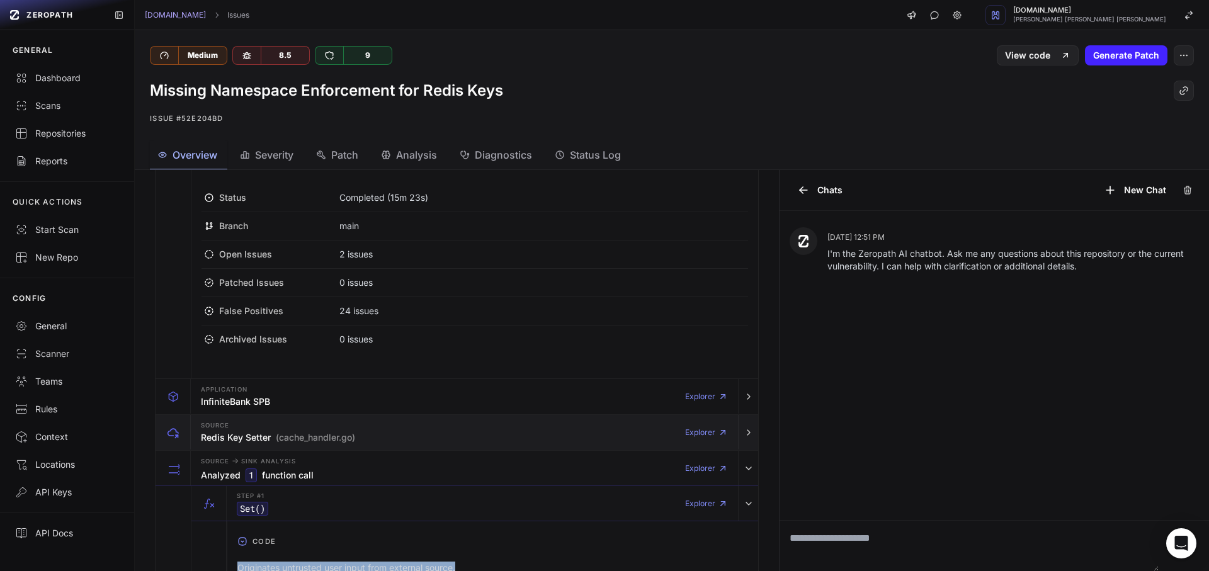
scroll to position [0, 0]
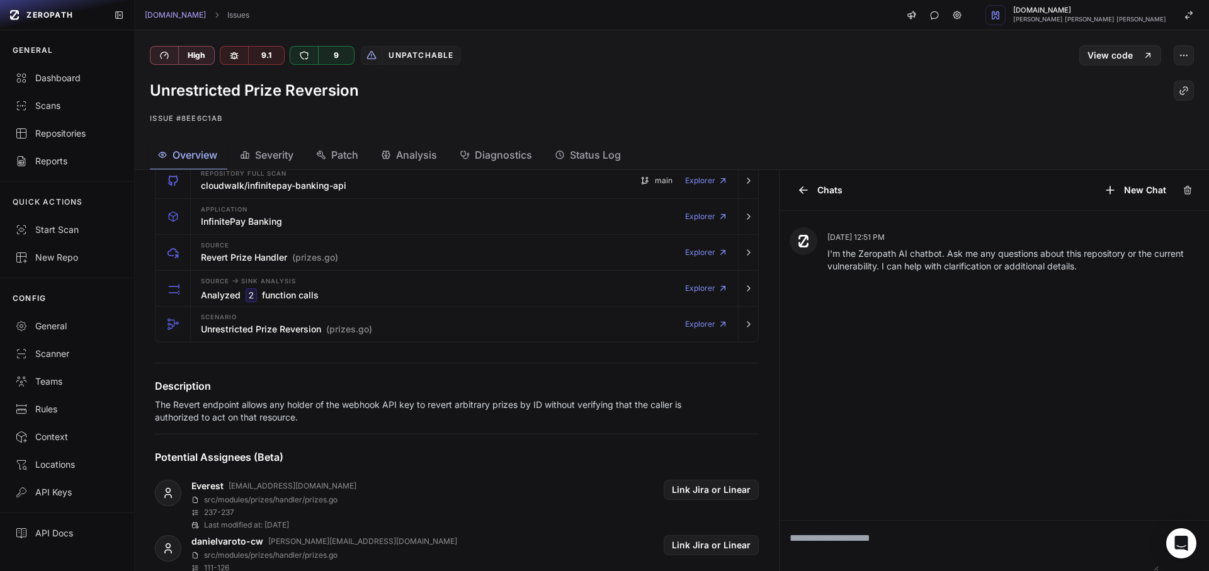
scroll to position [15, 0]
